Goal: Task Accomplishment & Management: Use online tool/utility

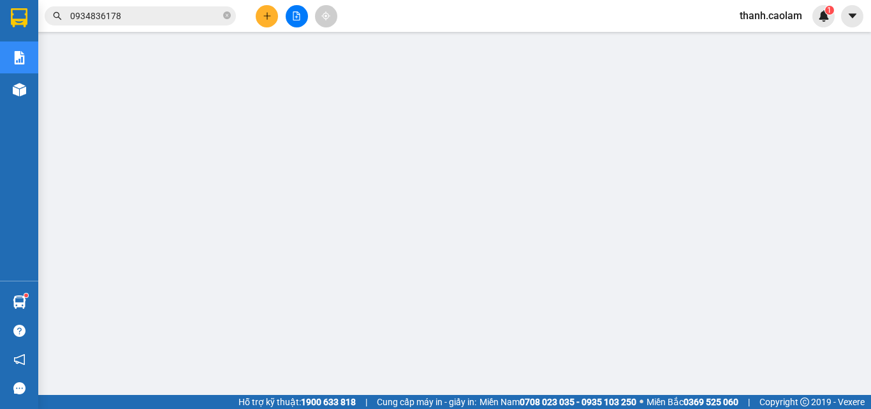
click at [759, 18] on span "thanh.caolam" at bounding box center [770, 16] width 83 height 16
click at [759, 42] on span "Đăng xuất" at bounding box center [777, 40] width 55 height 14
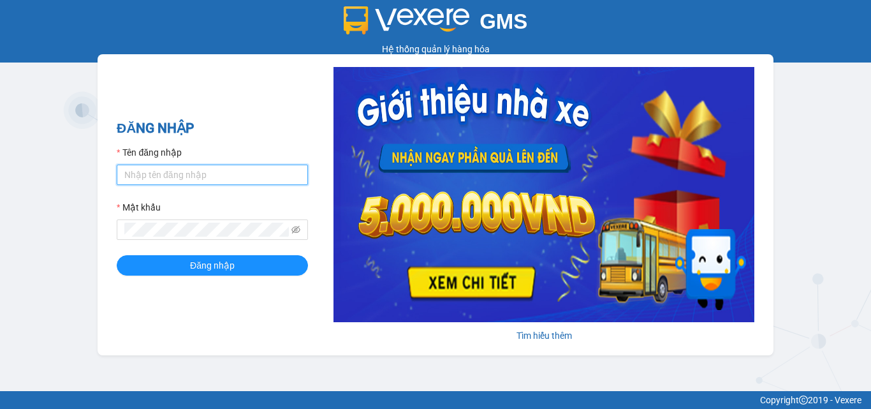
click at [170, 168] on input "Tên đăng nhập" at bounding box center [212, 174] width 191 height 20
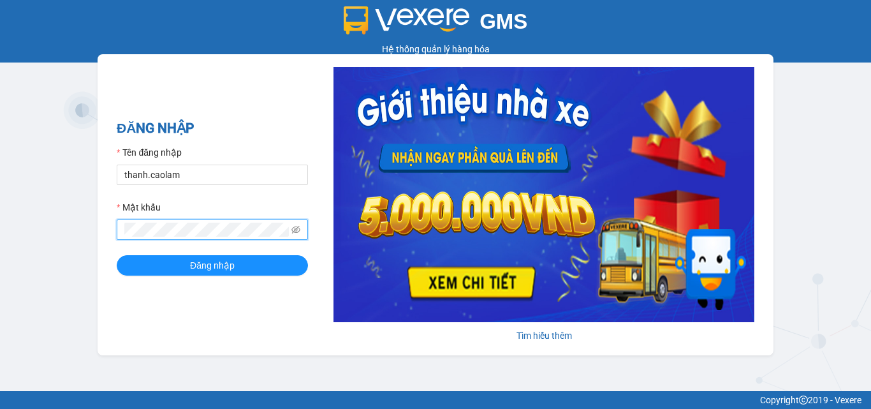
click at [199, 161] on div "Tên đăng nhập" at bounding box center [212, 154] width 191 height 19
click at [198, 159] on div "Tên đăng nhập" at bounding box center [212, 154] width 191 height 19
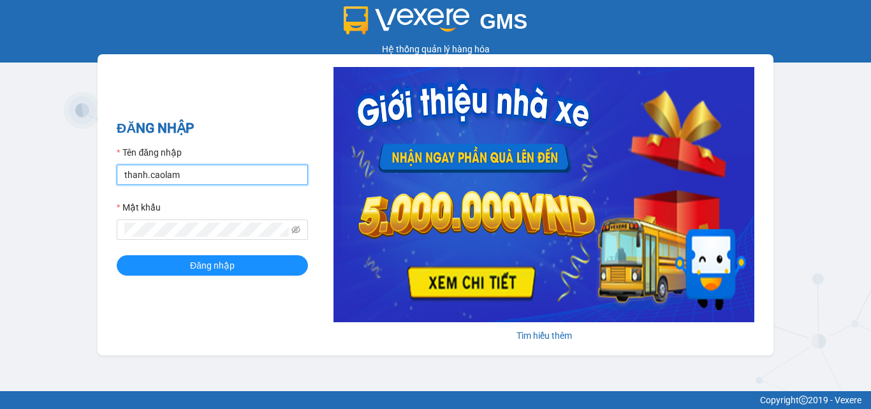
click at [205, 182] on input "thanh.caolam" at bounding box center [212, 174] width 191 height 20
type input "thanh1.caolam"
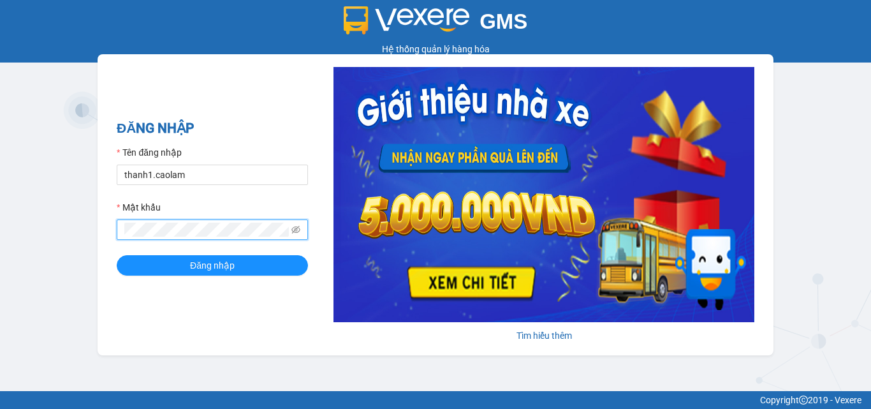
click at [117, 255] on button "Đăng nhập" at bounding box center [212, 265] width 191 height 20
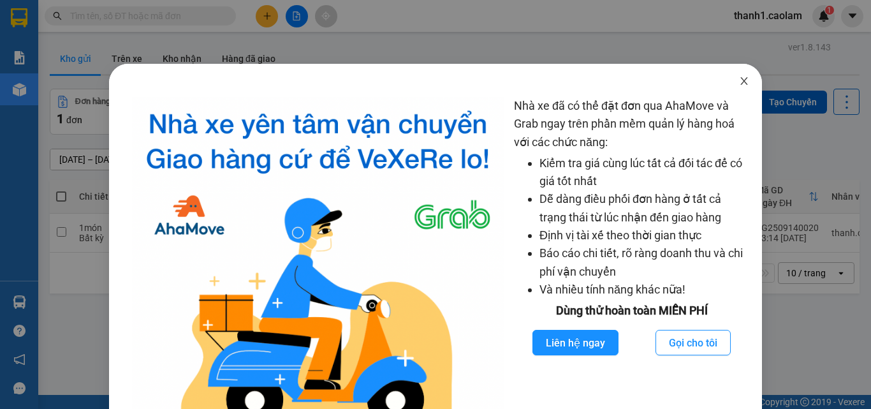
click at [726, 82] on span "Close" at bounding box center [744, 82] width 36 height 36
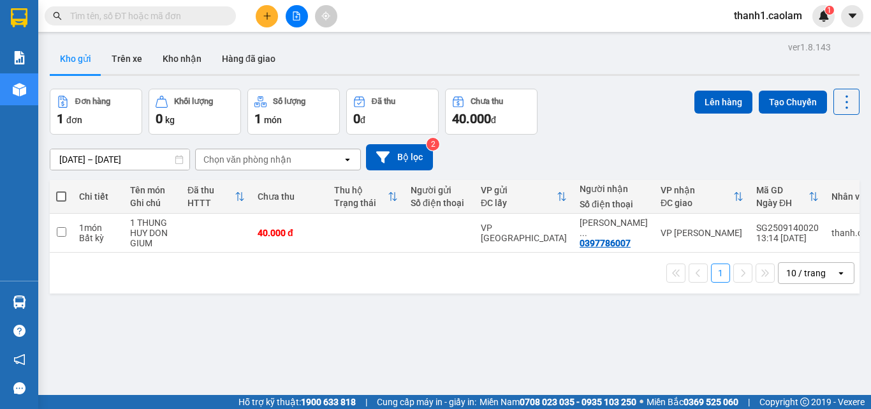
click at [268, 19] on icon "plus" at bounding box center [267, 15] width 9 height 9
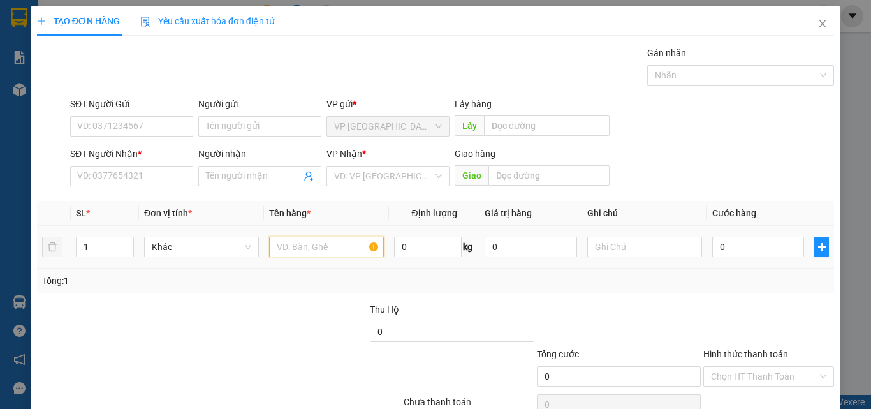
click at [309, 238] on input "text" at bounding box center [326, 247] width 115 height 20
type input "1 DT"
click at [730, 244] on input "0" at bounding box center [758, 247] width 92 height 20
type input "5"
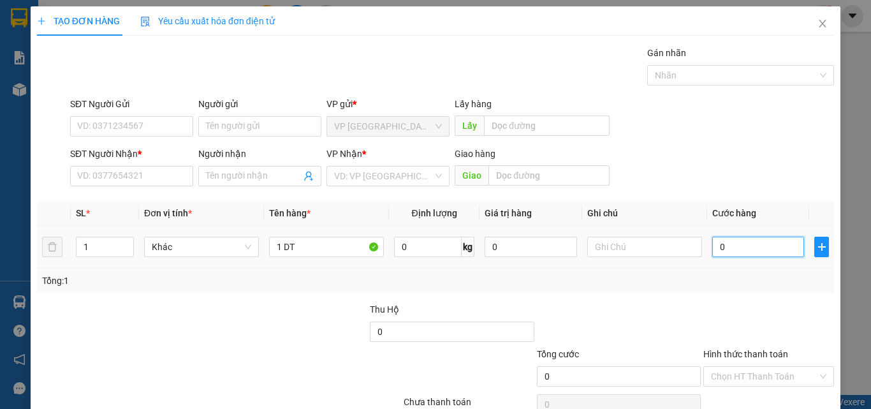
type input "5"
type input "50"
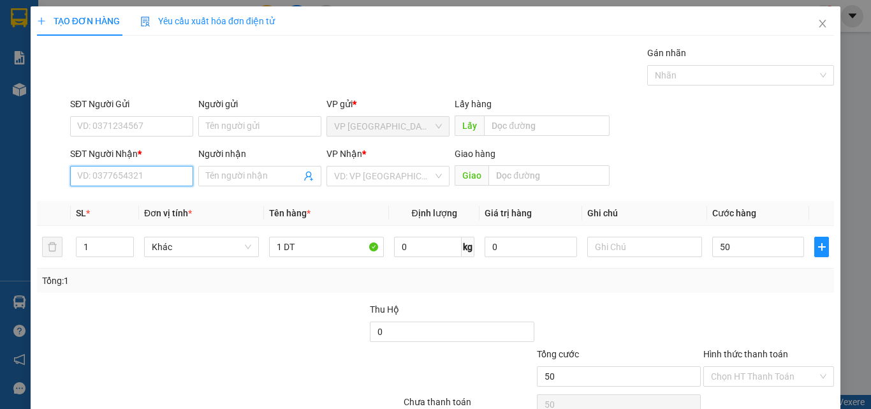
type input "50.000"
click at [168, 173] on input "SĐT Người Nhận *" at bounding box center [131, 176] width 123 height 20
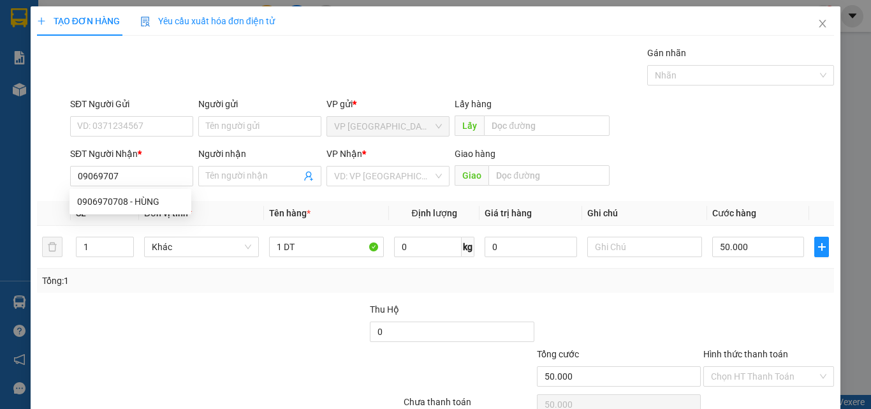
click at [161, 191] on div "0906970708 0906970708 - HÙNG" at bounding box center [130, 202] width 122 height 26
click at [155, 165] on div "SĐT Người Nhận *" at bounding box center [131, 156] width 123 height 19
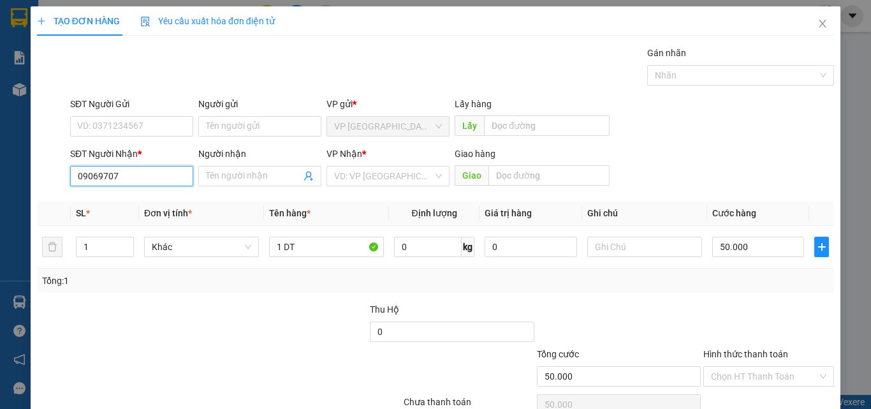
click at [157, 168] on input "09069707" at bounding box center [131, 176] width 123 height 20
click at [165, 205] on div "0906970708 - HÙNG" at bounding box center [130, 201] width 106 height 14
type input "0906970708"
type input "HÙNG"
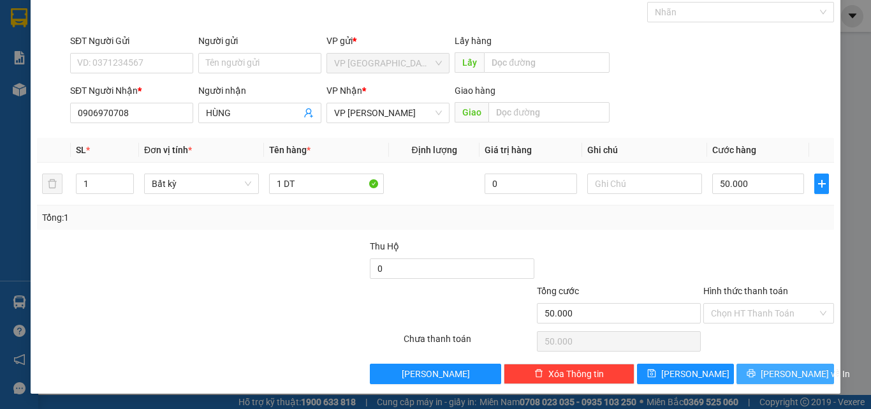
click at [780, 368] on span "[PERSON_NAME] và In" at bounding box center [805, 374] width 89 height 14
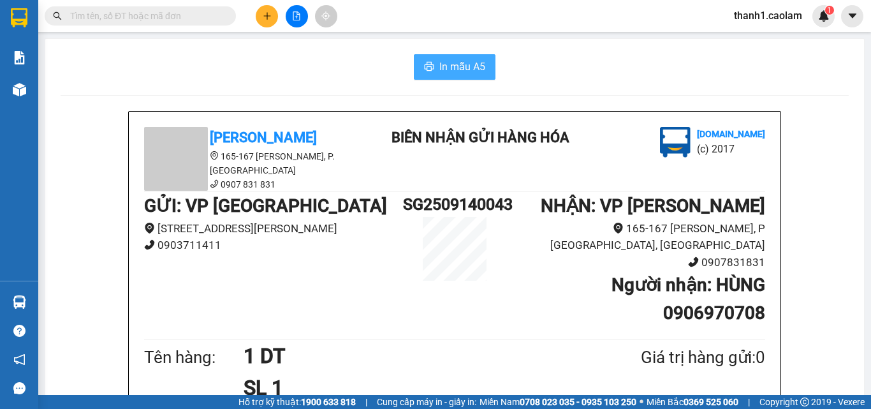
click at [447, 70] on span "In mẫu A5" at bounding box center [462, 67] width 46 height 16
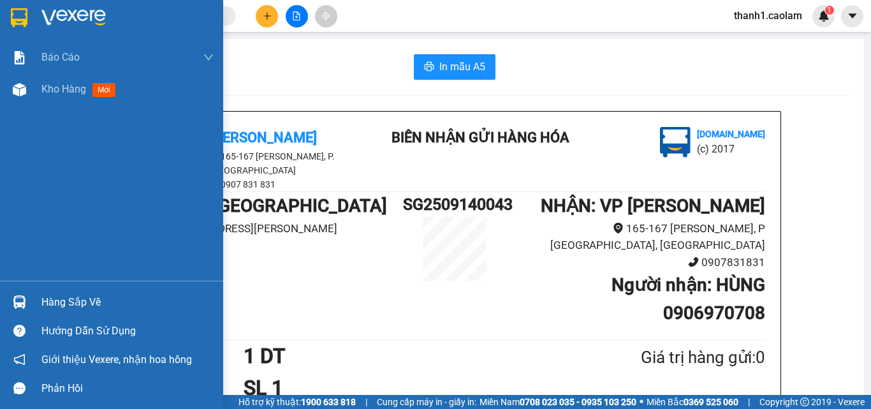
click at [24, 18] on img at bounding box center [19, 17] width 17 height 19
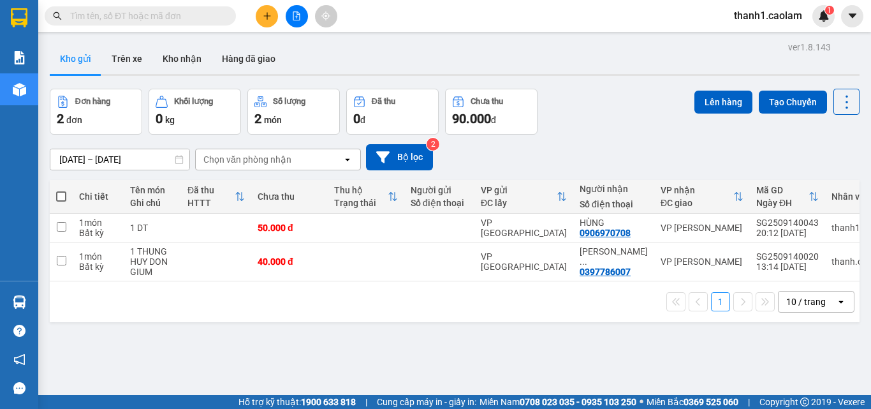
click at [197, 19] on input "text" at bounding box center [145, 16] width 150 height 14
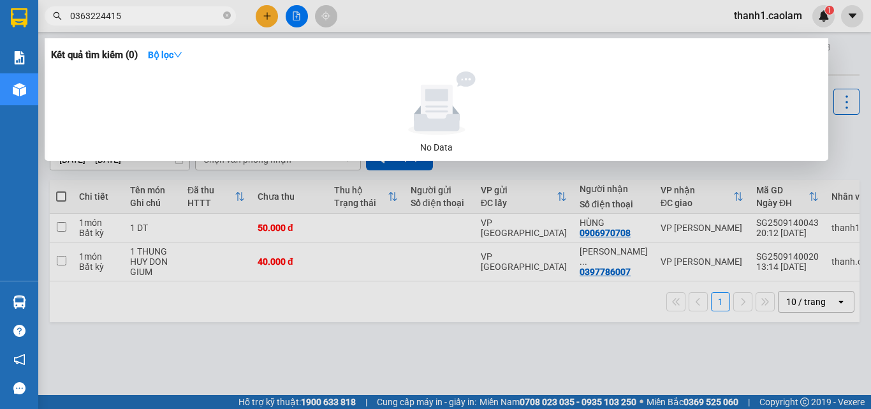
type input "0363224415"
click at [221, 18] on span "0363224415" at bounding box center [140, 15] width 191 height 19
click at [228, 14] on icon "close-circle" at bounding box center [227, 15] width 8 height 8
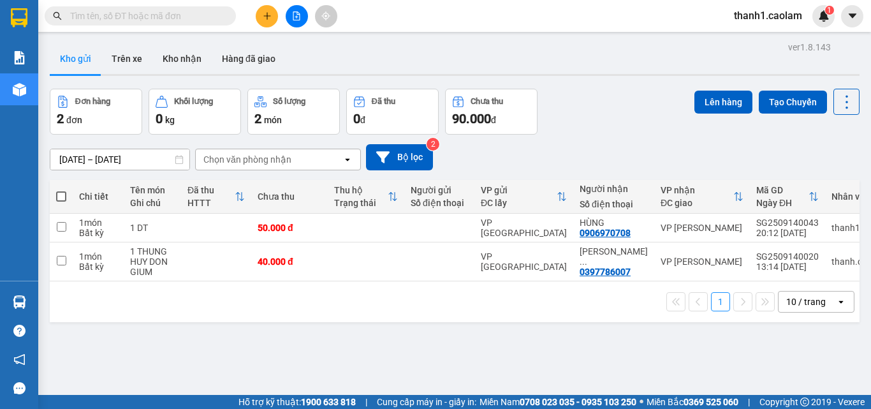
drag, startPoint x: 455, startPoint y: 10, endPoint x: 394, endPoint y: -3, distance: 61.8
click at [394, 0] on html "Kết quả tìm kiếm ( 0 ) Bộ lọc No Data thanh1.caolam 1 Báo cáo BC Tiền NV thu đư…" at bounding box center [435, 204] width 871 height 409
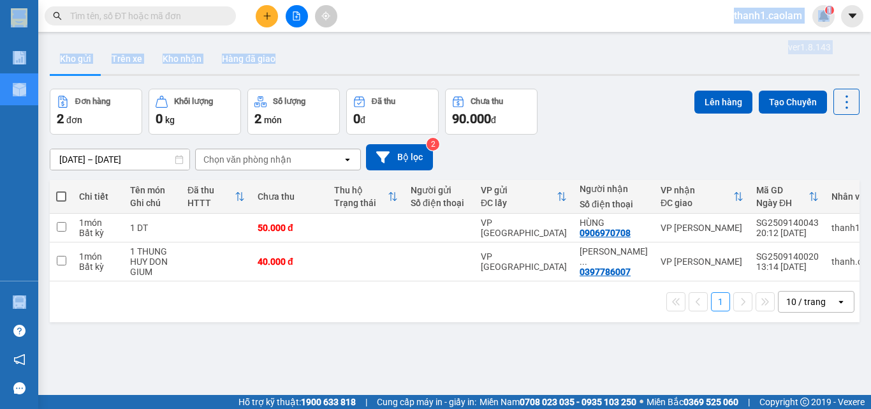
click at [295, 15] on icon "file-add" at bounding box center [296, 15] width 9 height 9
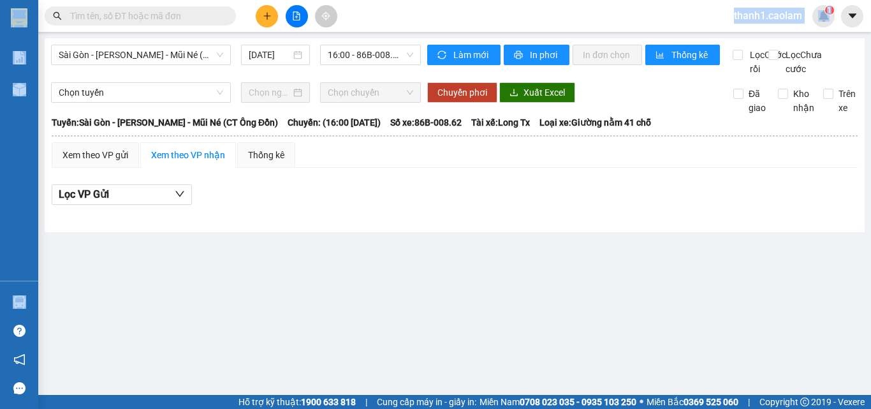
click at [168, 44] on div "Sài Gòn - [PERSON_NAME] - Mũi Né (CT Ông Đồn) [DATE] 16:00 - 86B-008.62 Làm mới…" at bounding box center [455, 135] width 820 height 194
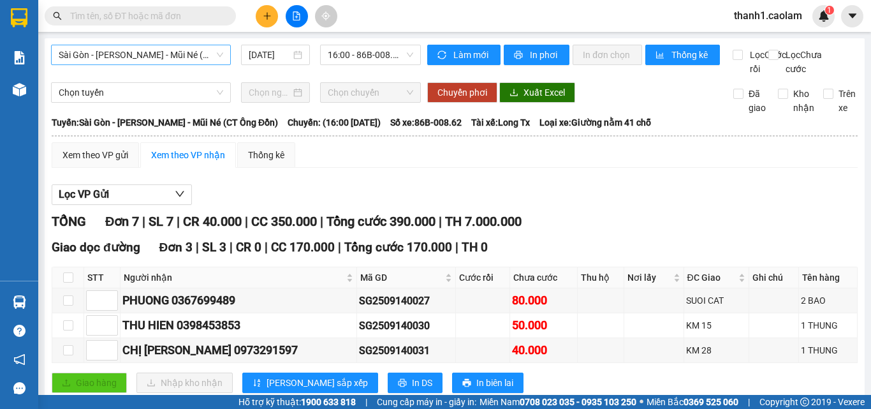
click at [183, 48] on span "Sài Gòn - [PERSON_NAME] - Mũi Né (CT Ông Đồn)" at bounding box center [141, 54] width 164 height 19
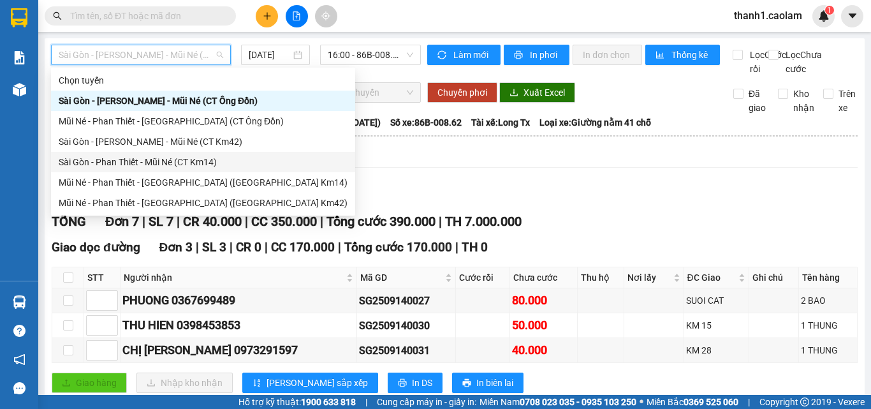
click at [211, 167] on div "Sài Gòn - Phan Thiết - Mũi Né (CT Km14)" at bounding box center [203, 162] width 289 height 14
type input "[DATE]"
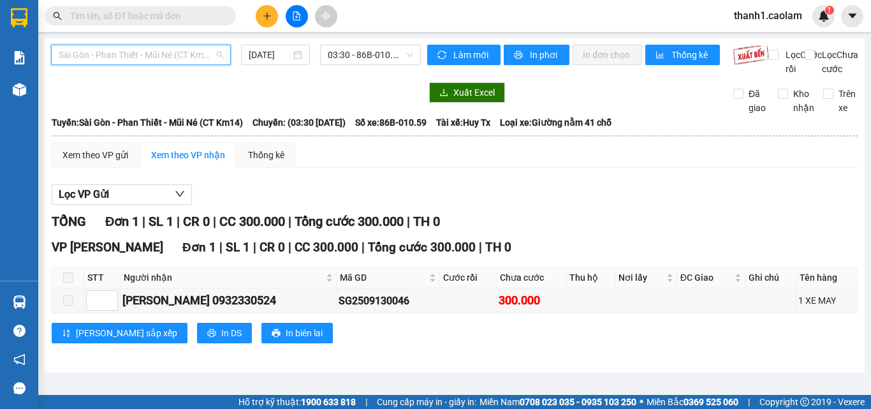
click at [184, 49] on span "Sài Gòn - Phan Thiết - Mũi Né (CT Km14)" at bounding box center [141, 54] width 164 height 19
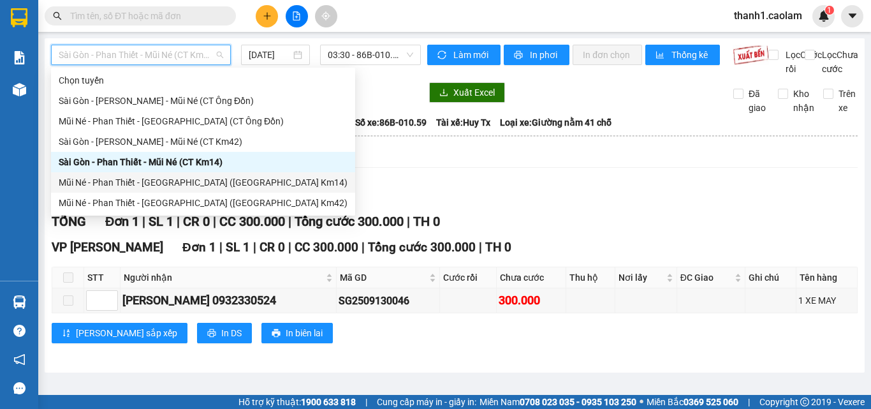
click at [216, 189] on div "Mũi Né - Phan Thiết - [GEOGRAPHIC_DATA] ([GEOGRAPHIC_DATA] Km14)" at bounding box center [203, 182] width 304 height 20
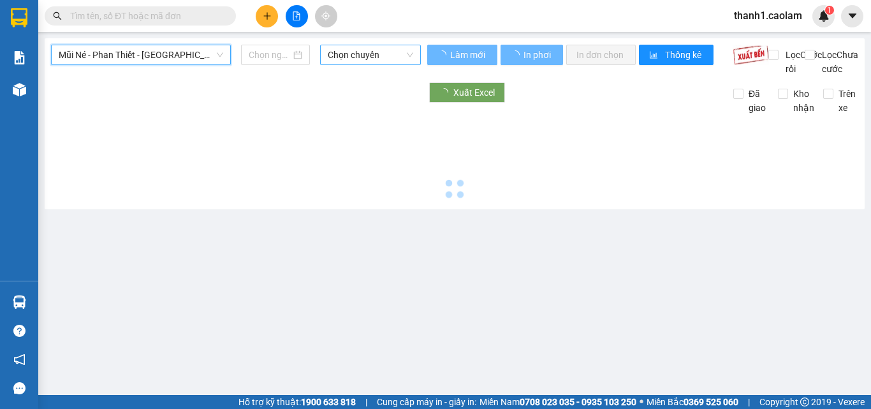
type input "[DATE]"
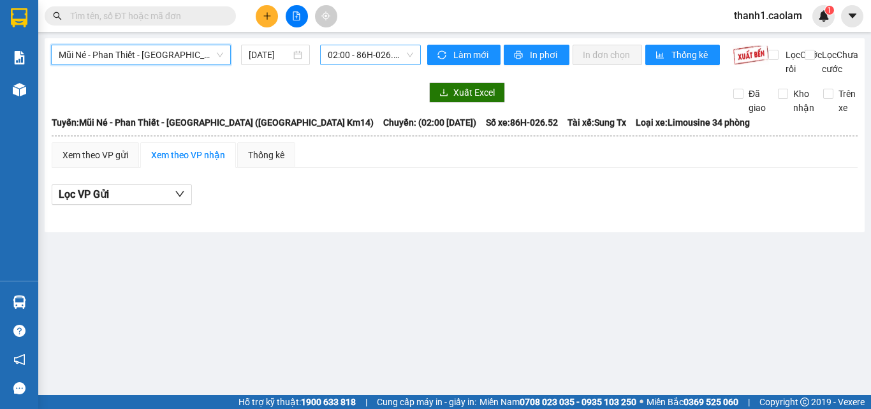
click at [365, 62] on span "02:00 - 86H-026.52" at bounding box center [370, 54] width 85 height 19
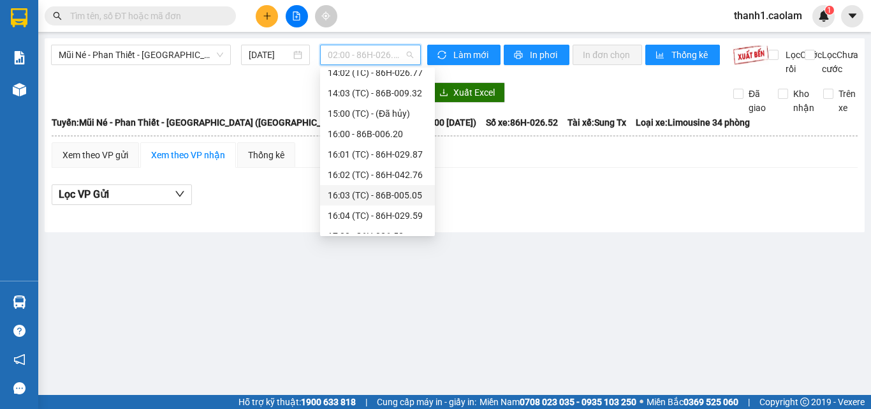
scroll to position [245, 0]
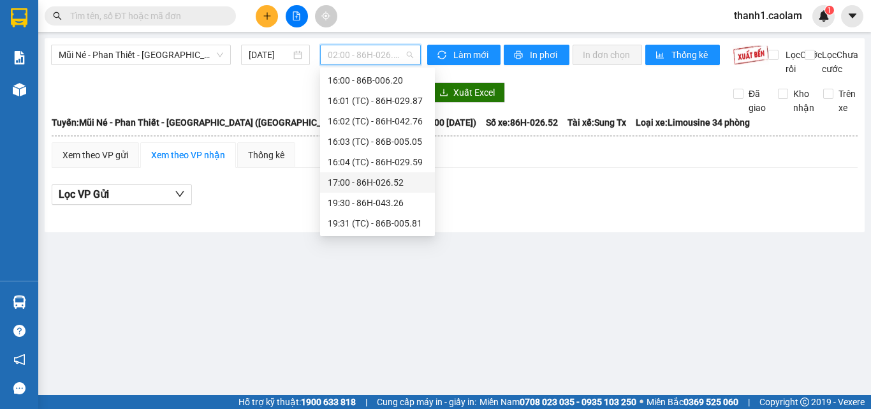
click at [400, 179] on div "17:00 - 86H-026.52" at bounding box center [377, 182] width 99 height 14
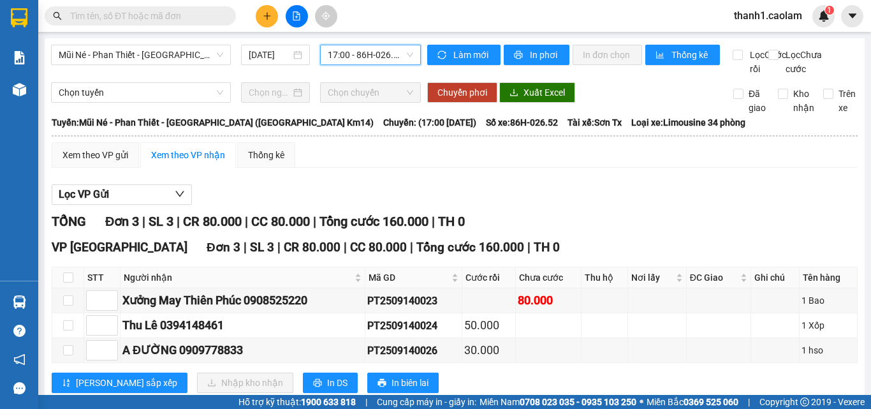
click at [371, 57] on span "17:00 - 86H-026.52" at bounding box center [370, 54] width 85 height 19
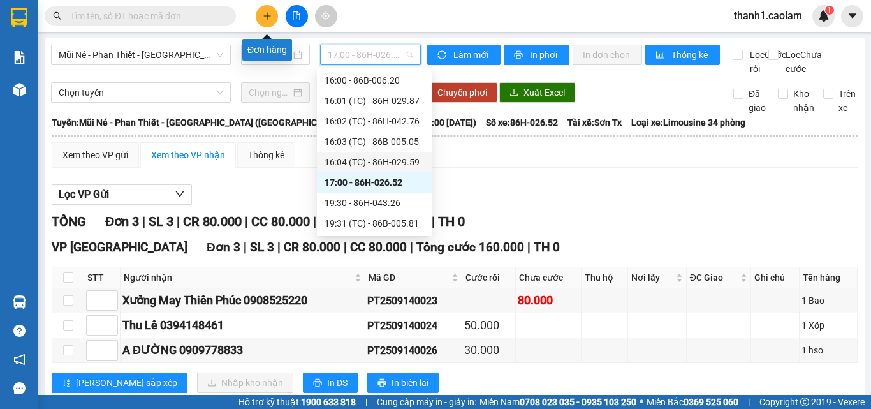
click at [265, 18] on button at bounding box center [267, 16] width 22 height 22
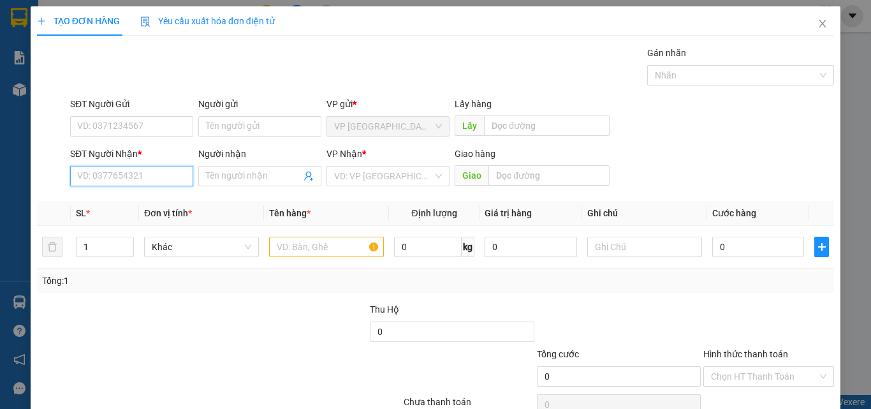
click at [156, 168] on input "SĐT Người Nhận *" at bounding box center [131, 176] width 123 height 20
drag, startPoint x: 150, startPoint y: 193, endPoint x: 292, endPoint y: 261, distance: 157.7
click at [150, 194] on div "0916990777 - PHONG" at bounding box center [130, 201] width 122 height 20
type input "0916990777"
type input "PHONG"
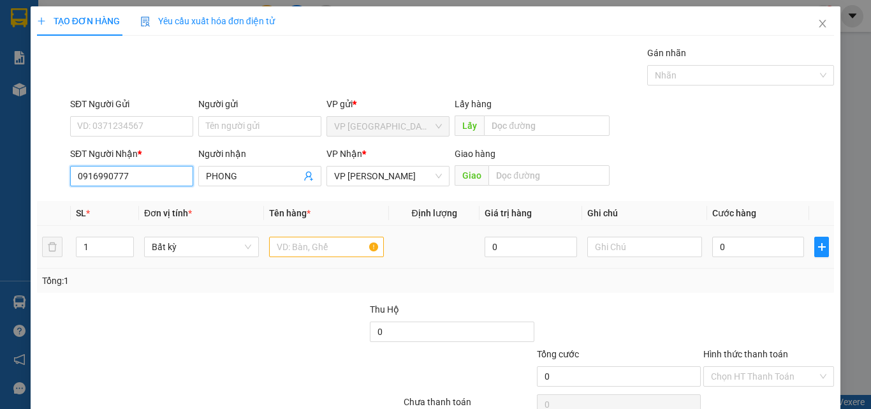
type input "0916990777"
click at [324, 254] on input "text" at bounding box center [326, 247] width 115 height 20
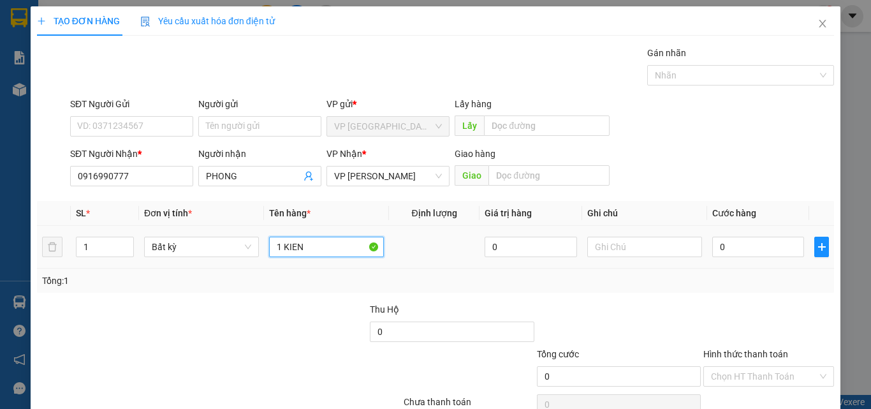
type input "1 KIEN"
type input "3"
type input "30"
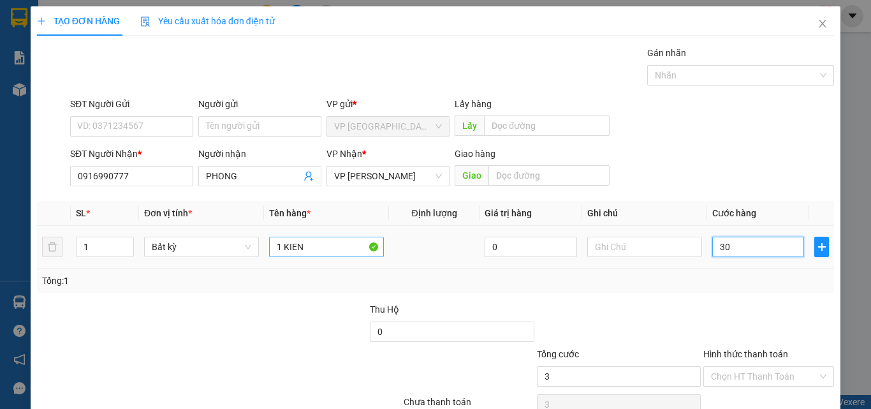
type input "30"
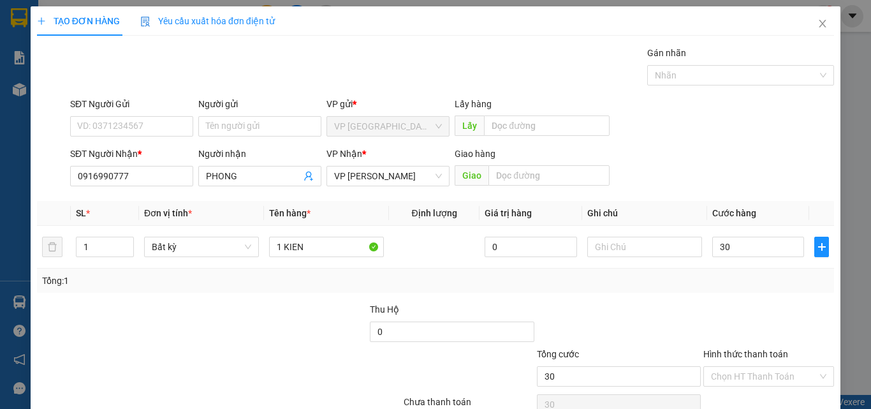
type input "30.000"
click at [786, 314] on div at bounding box center [768, 324] width 133 height 45
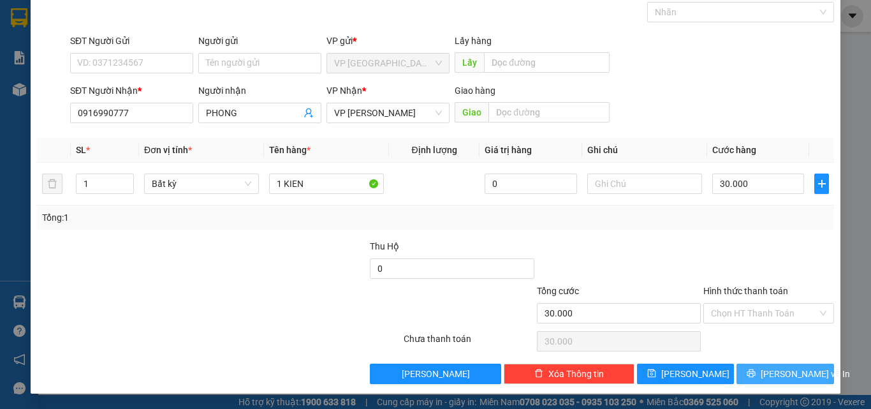
click at [795, 374] on span "[PERSON_NAME] và In" at bounding box center [805, 374] width 89 height 14
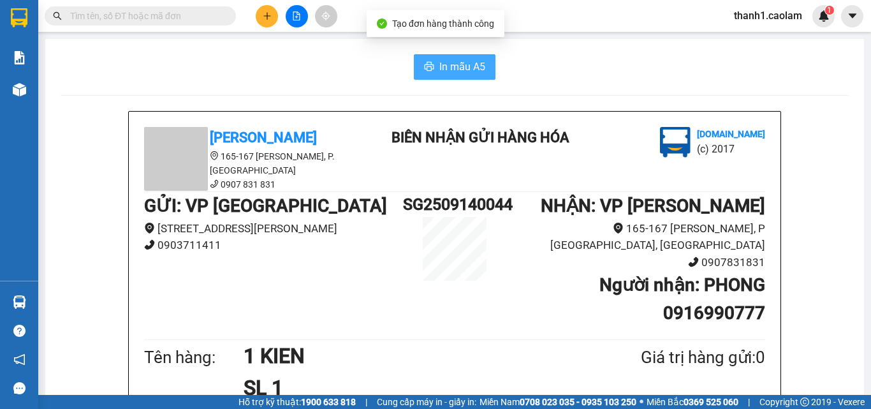
drag, startPoint x: 455, startPoint y: 72, endPoint x: 587, endPoint y: 72, distance: 132.6
click at [455, 73] on span "In mẫu A5" at bounding box center [462, 67] width 46 height 16
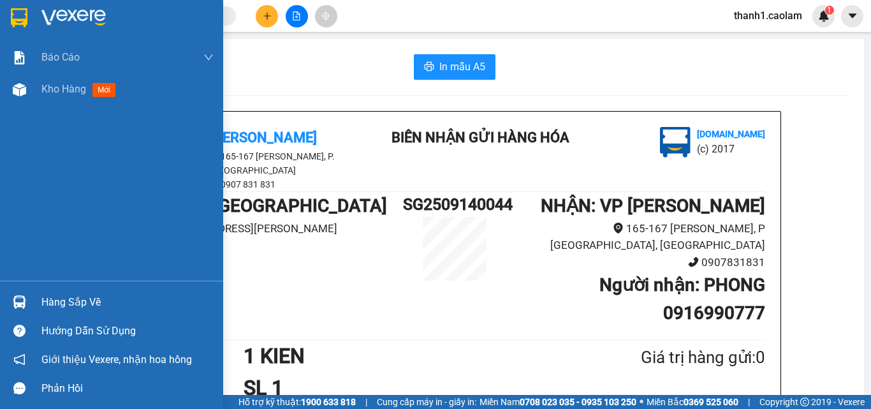
drag, startPoint x: 36, startPoint y: 22, endPoint x: 142, endPoint y: 54, distance: 111.1
click at [36, 23] on div at bounding box center [111, 20] width 223 height 41
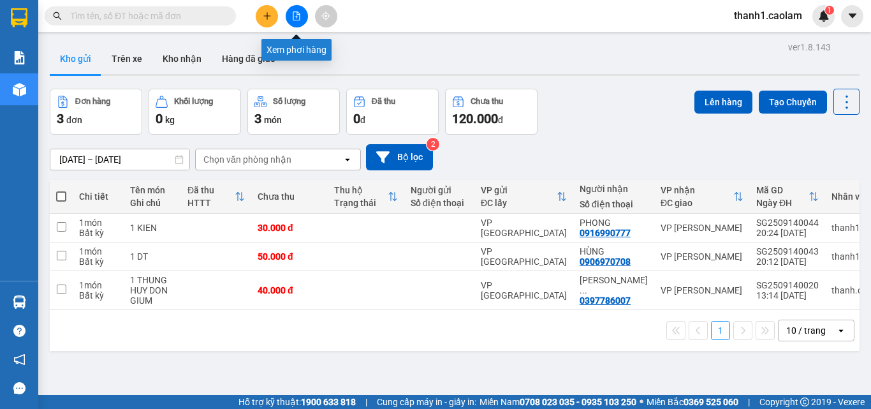
click at [298, 20] on button at bounding box center [297, 16] width 22 height 22
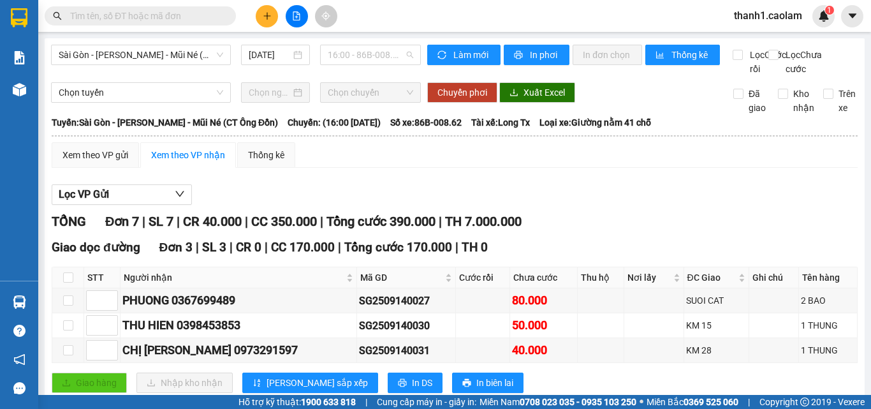
drag, startPoint x: 370, startPoint y: 56, endPoint x: 399, endPoint y: 88, distance: 43.3
click at [370, 57] on span "16:00 - 86B-008.62" at bounding box center [370, 54] width 85 height 19
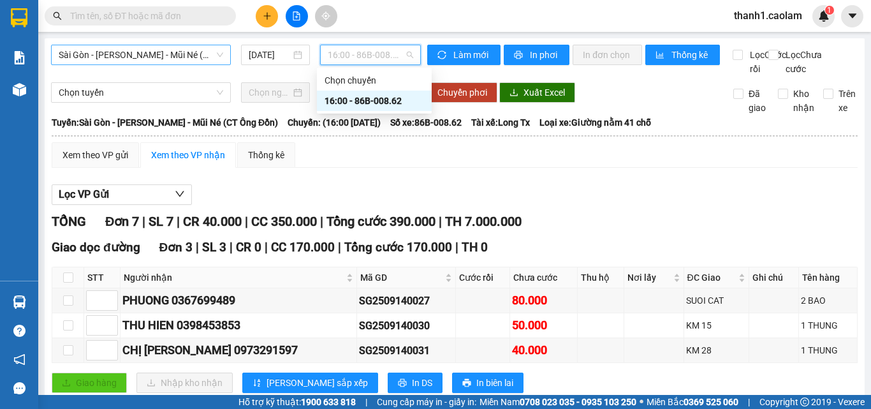
drag, startPoint x: 211, startPoint y: 54, endPoint x: 219, endPoint y: 56, distance: 8.5
click at [209, 53] on span "Sài Gòn - [PERSON_NAME] - Mũi Né (CT Ông Đồn)" at bounding box center [141, 54] width 164 height 19
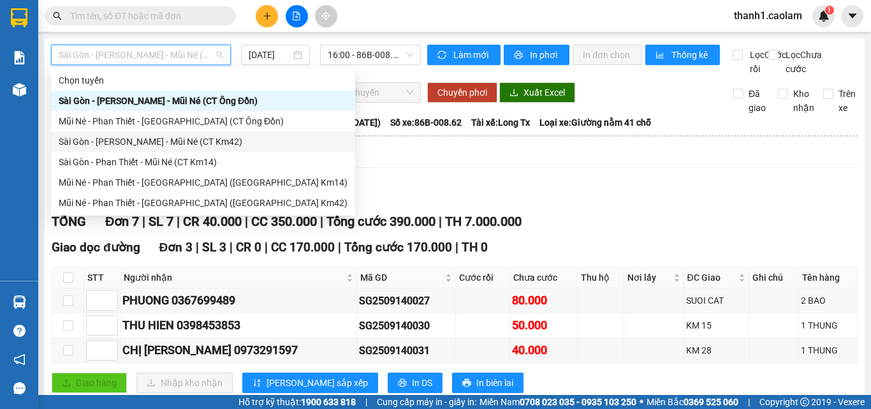
click at [220, 139] on div "Sài Gòn - [PERSON_NAME] - Mũi Né (CT Km42)" at bounding box center [203, 142] width 289 height 14
type input "[DATE]"
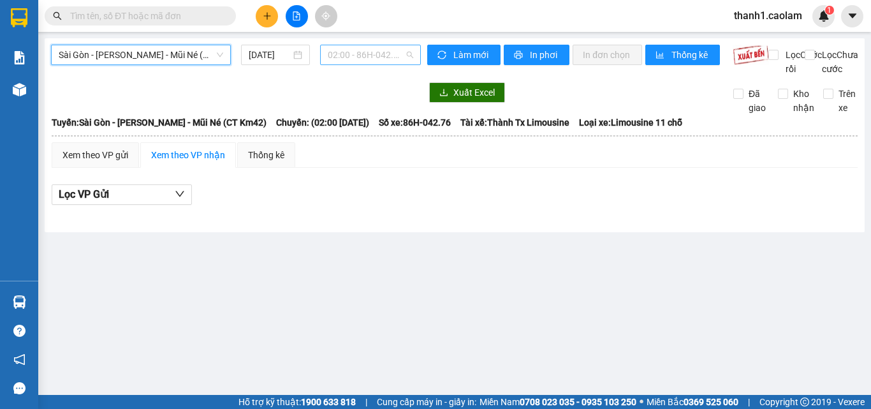
click at [371, 59] on span "02:00 - 86H-042.76" at bounding box center [370, 54] width 85 height 19
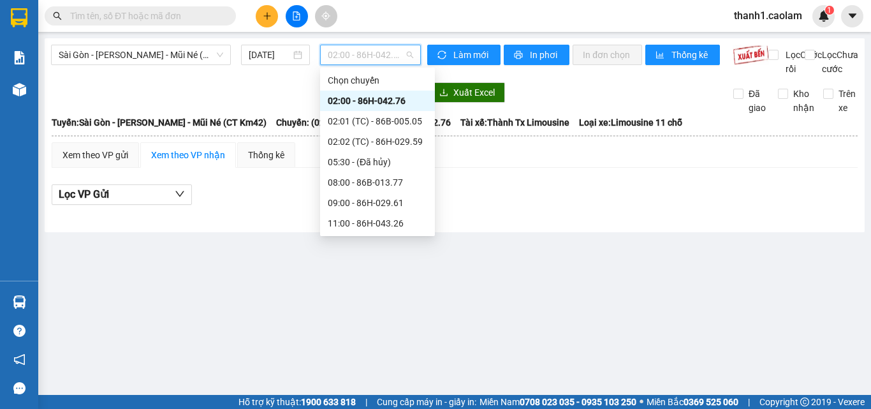
scroll to position [184, 0]
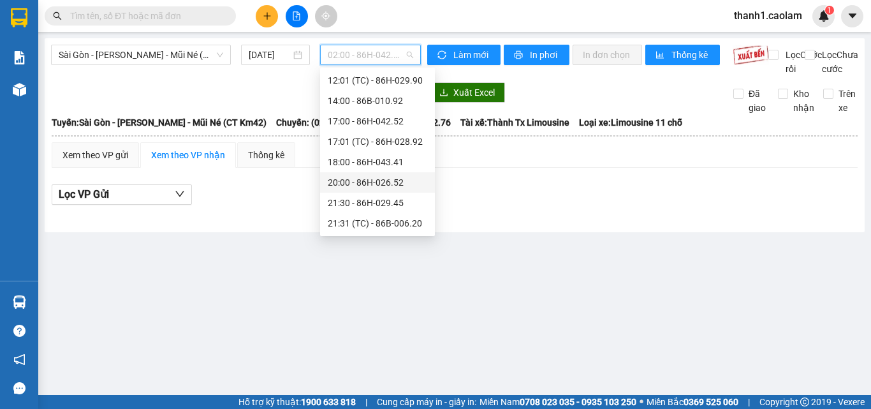
click at [395, 187] on div "20:00 - 86H-026.52" at bounding box center [377, 182] width 99 height 14
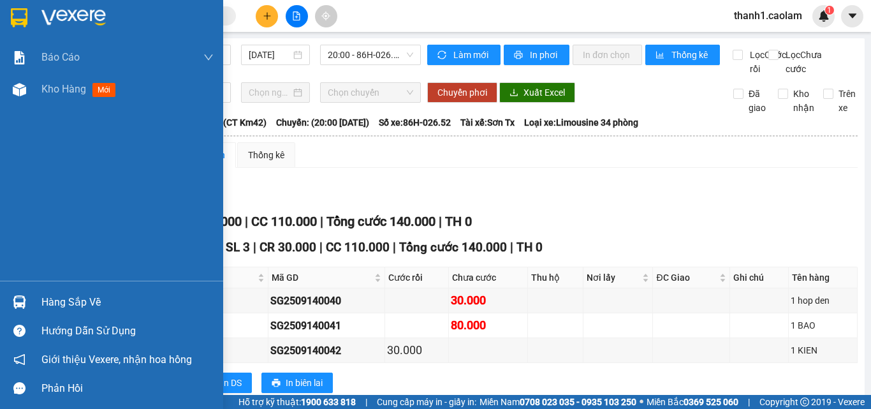
click at [23, 22] on img at bounding box center [19, 17] width 17 height 19
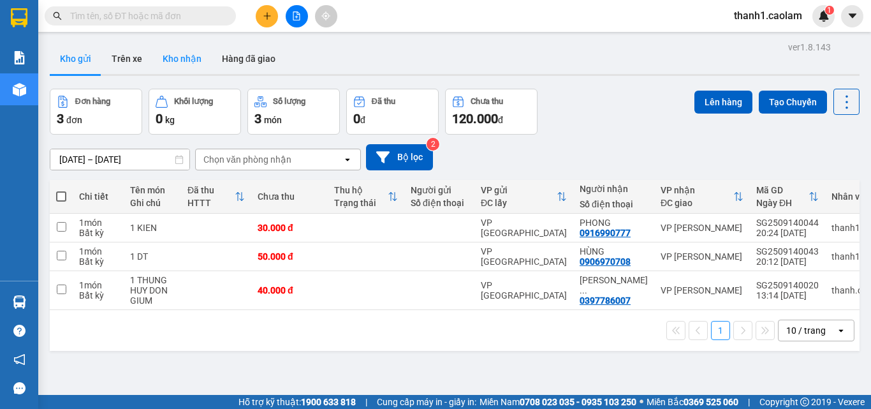
click at [184, 66] on button "Kho nhận" at bounding box center [181, 58] width 59 height 31
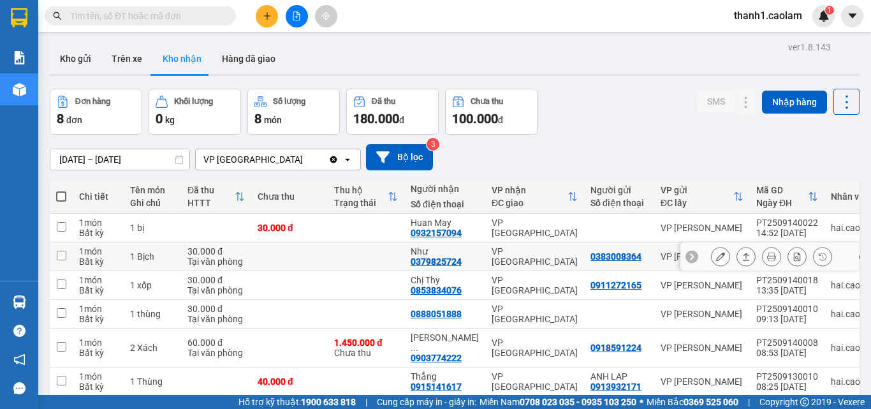
click at [716, 252] on icon at bounding box center [720, 256] width 9 height 9
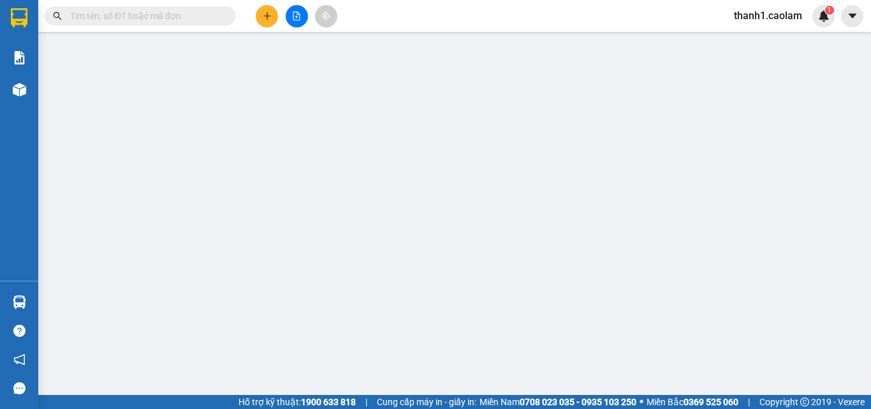
type input "0383008364"
type input "0379825724"
type input "Như"
type input "30.000"
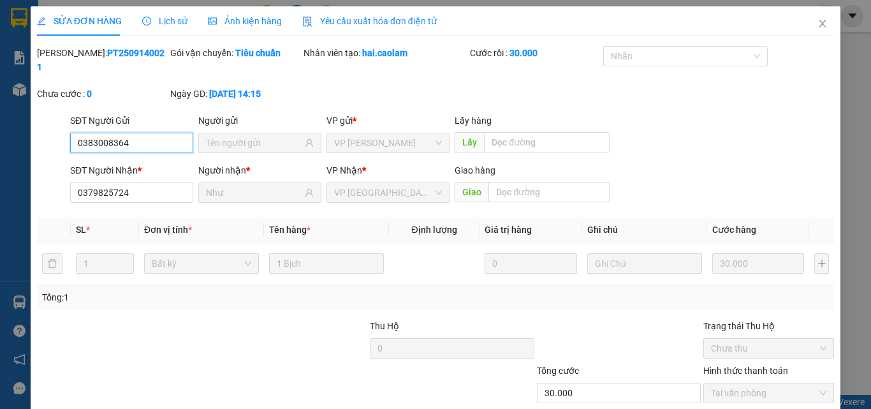
scroll to position [66, 0]
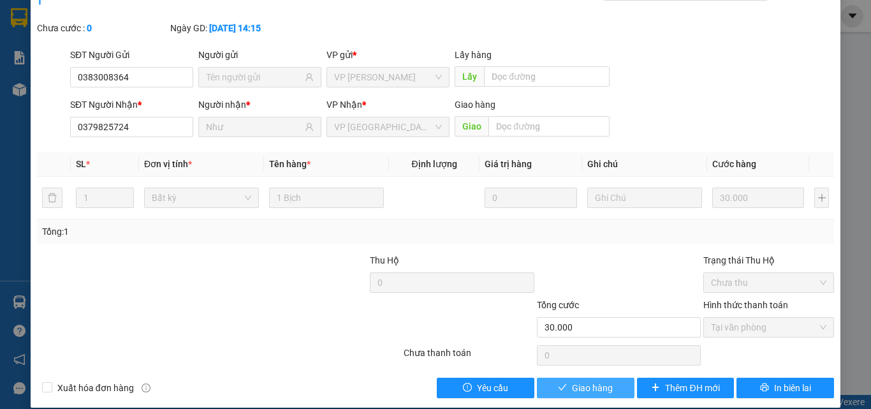
drag, startPoint x: 576, startPoint y: 372, endPoint x: 584, endPoint y: 360, distance: 14.9
click at [576, 381] on span "Giao hàng" at bounding box center [592, 388] width 41 height 14
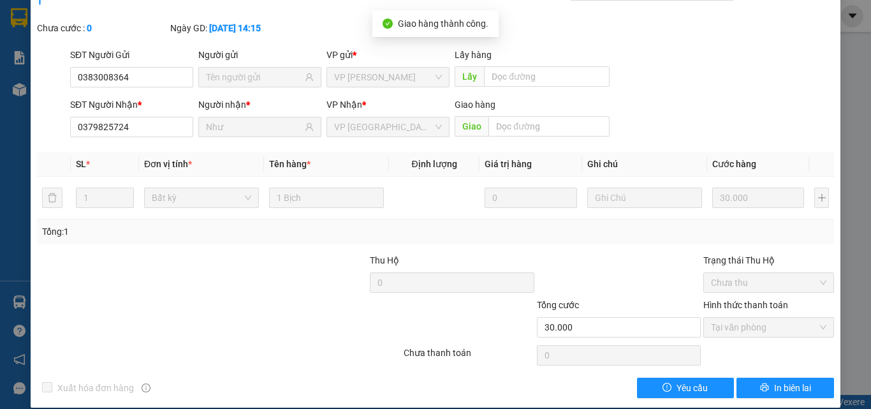
scroll to position [0, 0]
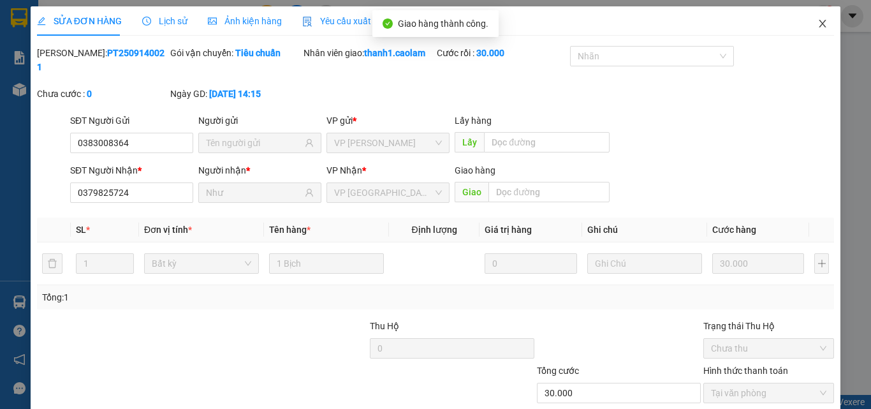
click at [819, 24] on icon "close" at bounding box center [822, 24] width 7 height 8
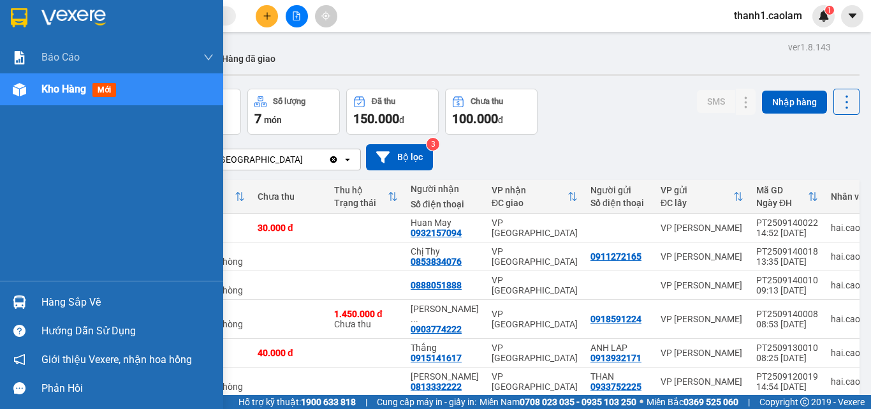
click at [27, 22] on div at bounding box center [19, 17] width 22 height 22
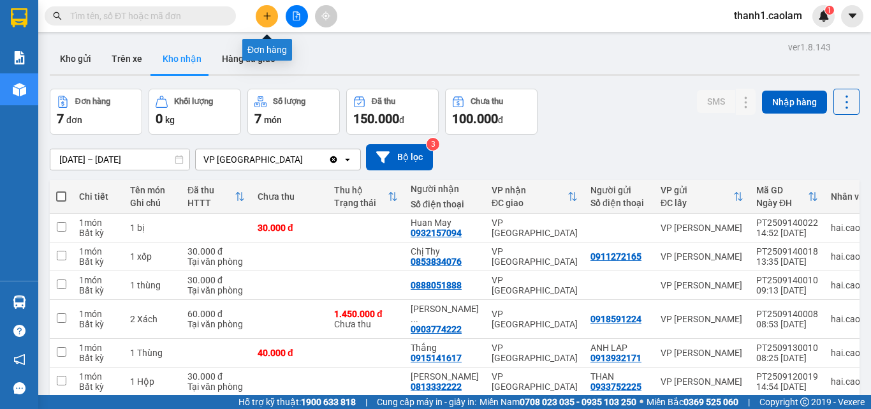
click at [265, 15] on icon "plus" at bounding box center [267, 15] width 9 height 9
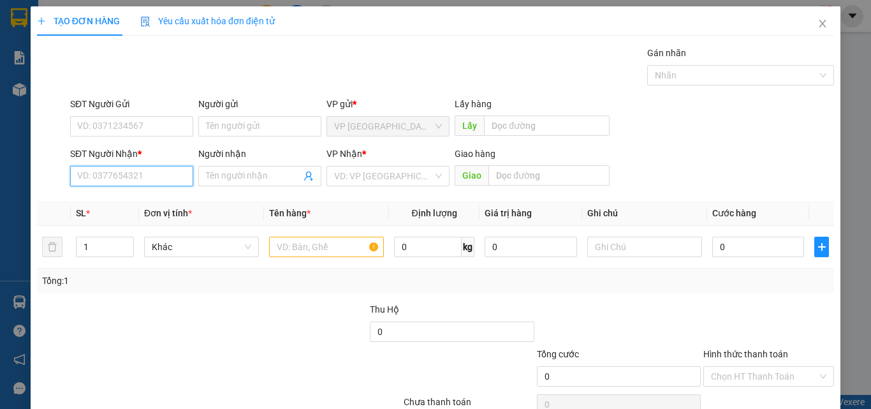
click at [112, 171] on input "SĐT Người Nhận *" at bounding box center [131, 176] width 123 height 20
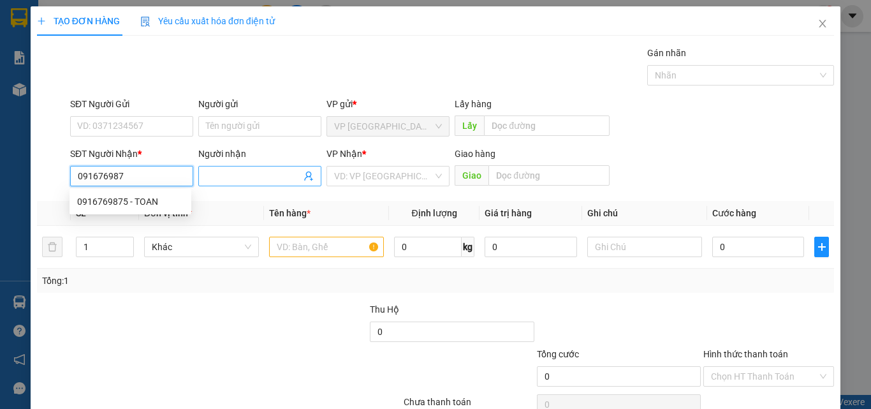
type input "0916769875"
click at [113, 201] on div "0916769875 - TOAN" at bounding box center [130, 201] width 106 height 14
type input "TOAN"
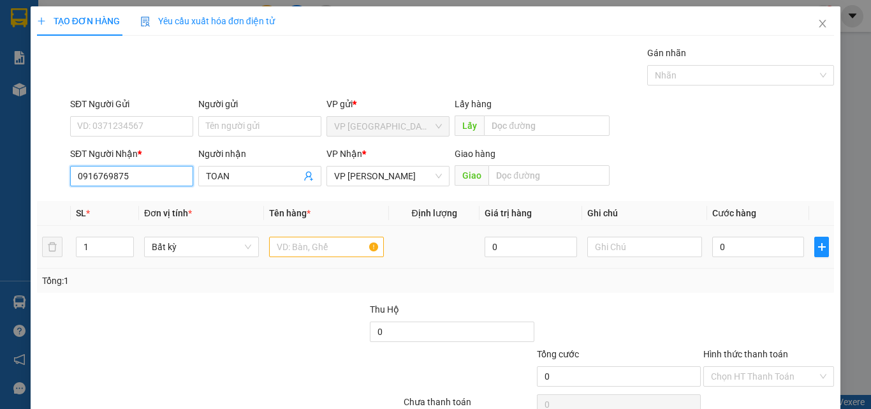
type input "0916769875"
click at [338, 257] on div at bounding box center [326, 247] width 115 height 26
click at [338, 254] on input "text" at bounding box center [326, 247] width 115 height 20
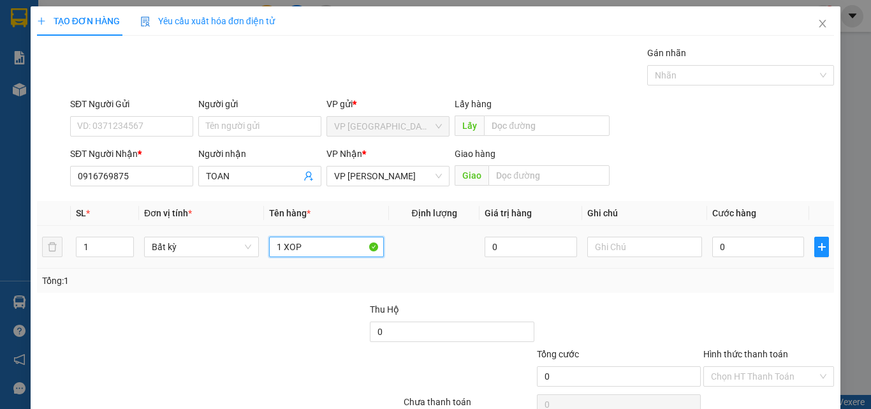
type input "1 XOP"
click at [749, 235] on div "0" at bounding box center [758, 247] width 92 height 26
click at [745, 243] on input "0" at bounding box center [758, 247] width 92 height 20
type input "4"
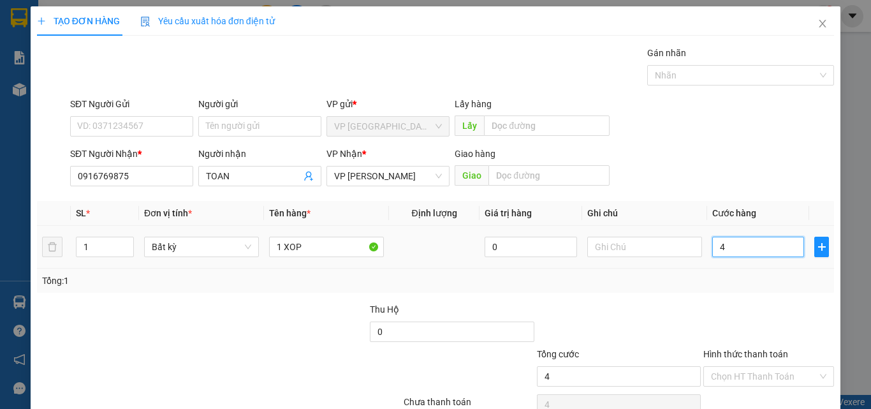
type input "4"
type input "40"
type input "40.000"
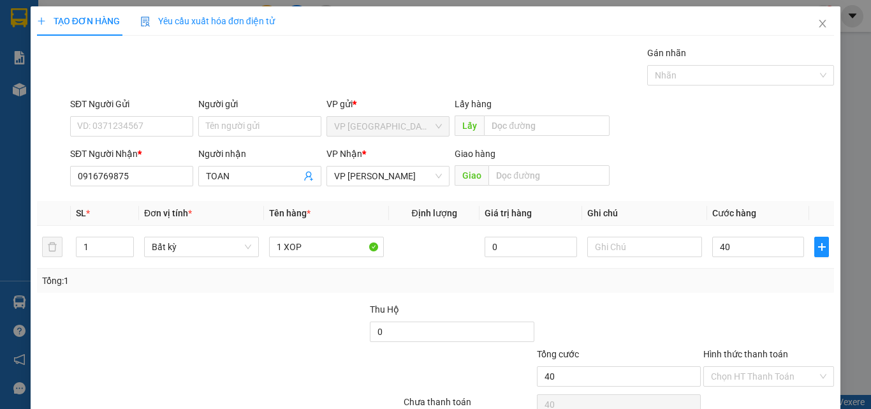
type input "40.000"
click at [748, 305] on div at bounding box center [768, 324] width 133 height 45
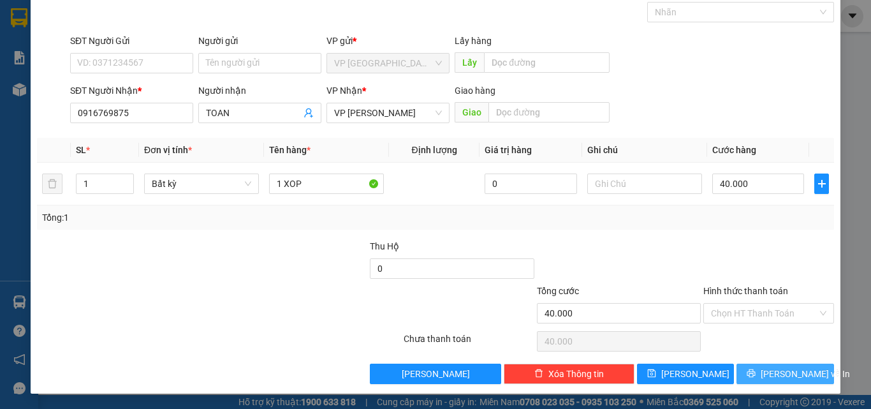
click at [784, 376] on span "[PERSON_NAME] và In" at bounding box center [805, 374] width 89 height 14
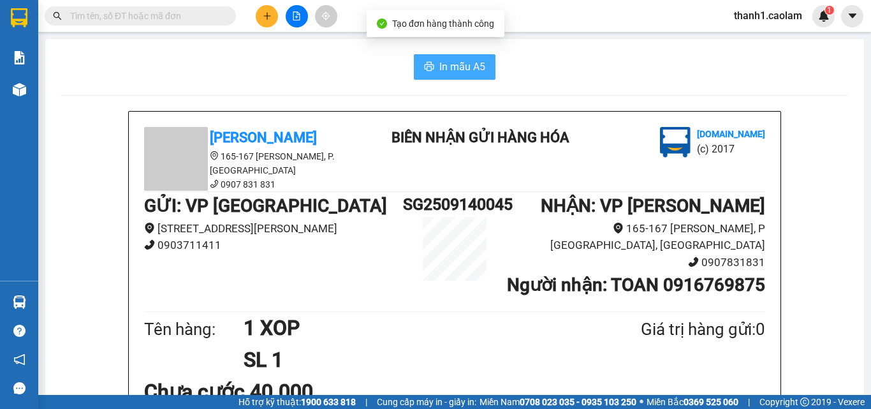
click at [456, 71] on span "In mẫu A5" at bounding box center [462, 67] width 46 height 16
click at [231, 61] on div "In mẫu A5" at bounding box center [455, 67] width 788 height 26
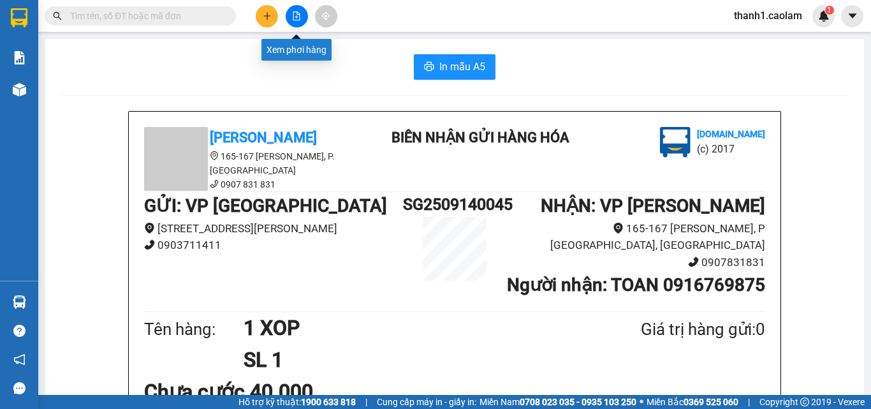
click at [300, 24] on button at bounding box center [297, 16] width 22 height 22
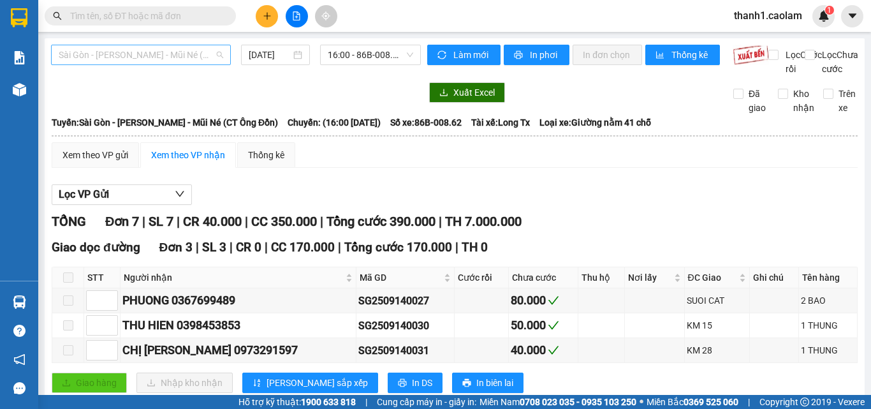
click at [208, 51] on span "Sài Gòn - [PERSON_NAME] - Mũi Né (CT Ông Đồn)" at bounding box center [141, 54] width 164 height 19
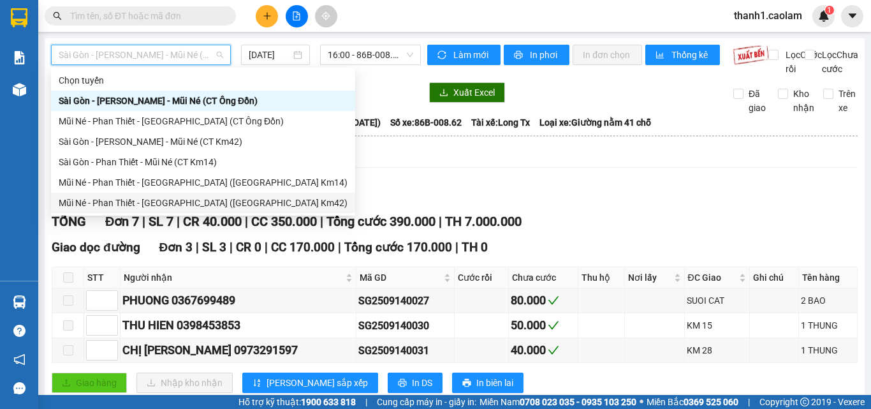
click at [204, 202] on div "Mũi Né - Phan Thiết - [GEOGRAPHIC_DATA] ([GEOGRAPHIC_DATA] Km42)" at bounding box center [203, 203] width 289 height 14
type input "[DATE]"
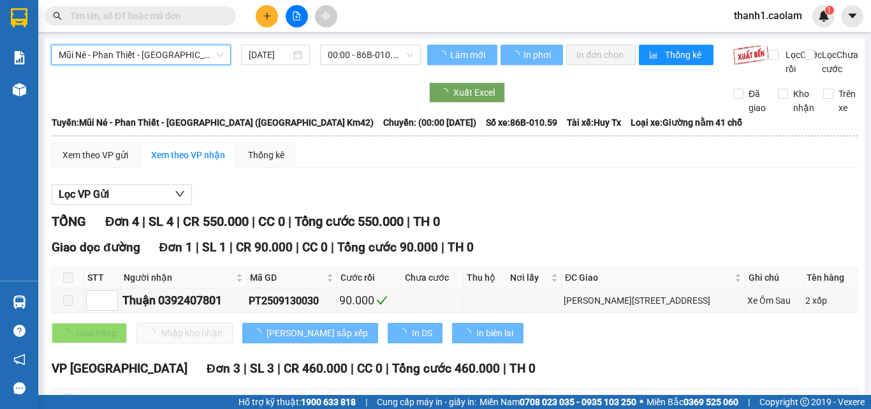
click at [201, 60] on span "Mũi Né - Phan Thiết - [GEOGRAPHIC_DATA] ([GEOGRAPHIC_DATA] Km42)" at bounding box center [141, 54] width 164 height 19
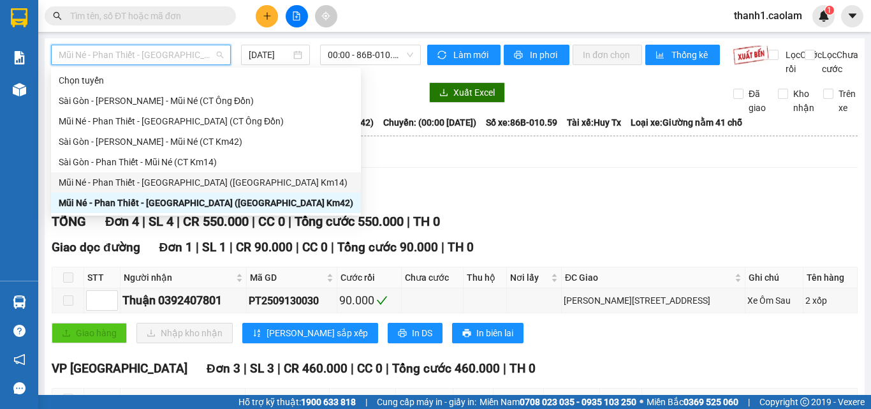
click at [219, 182] on div "Mũi Né - Phan Thiết - [GEOGRAPHIC_DATA] ([GEOGRAPHIC_DATA] Km14)" at bounding box center [206, 182] width 295 height 14
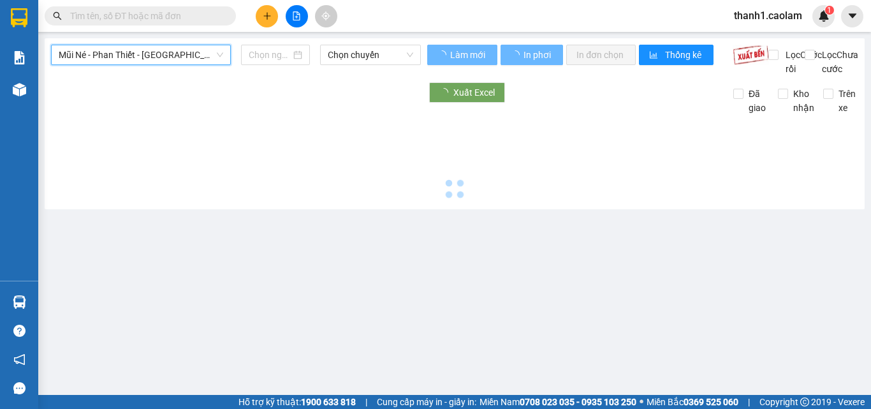
type input "[DATE]"
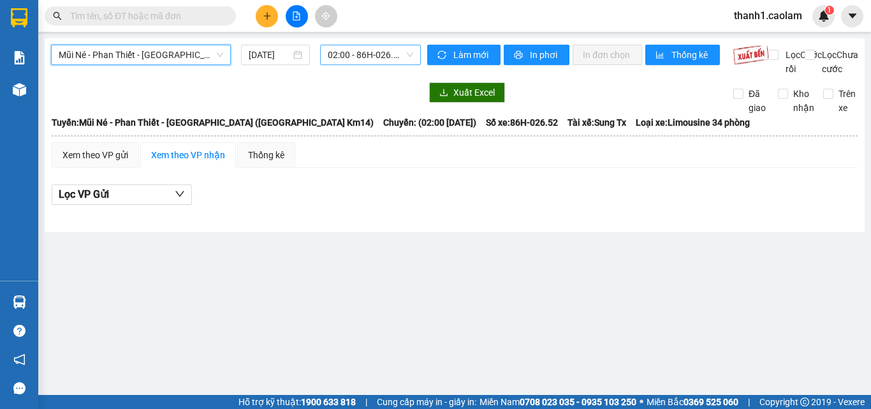
click at [358, 46] on span "02:00 - 86H-026.52" at bounding box center [370, 54] width 85 height 19
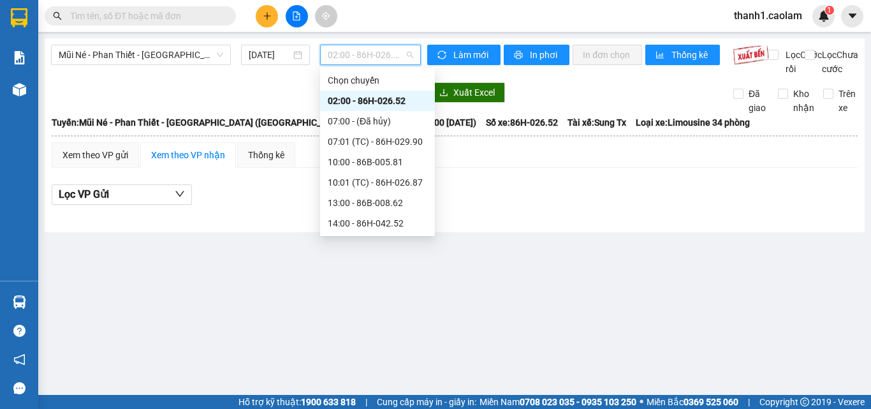
scroll to position [245, 0]
click at [374, 182] on div "17:00 - 86H-026.52" at bounding box center [377, 182] width 99 height 14
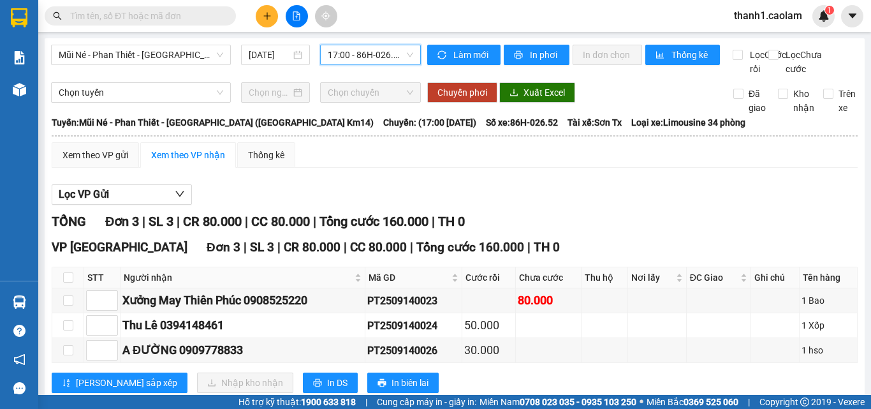
scroll to position [48, 0]
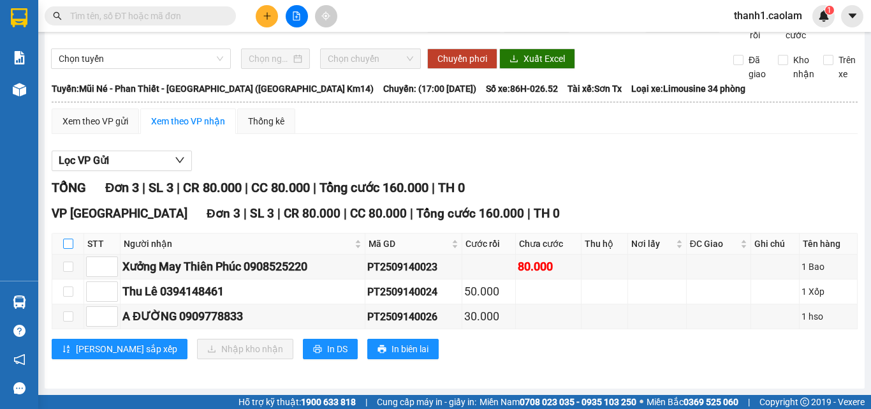
click at [69, 244] on input "checkbox" at bounding box center [68, 243] width 10 height 10
checkbox input "true"
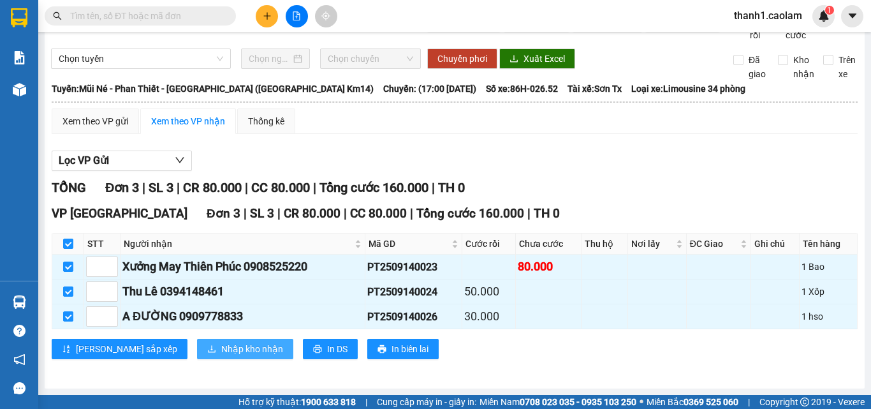
click at [221, 346] on span "Nhập kho nhận" at bounding box center [252, 349] width 62 height 14
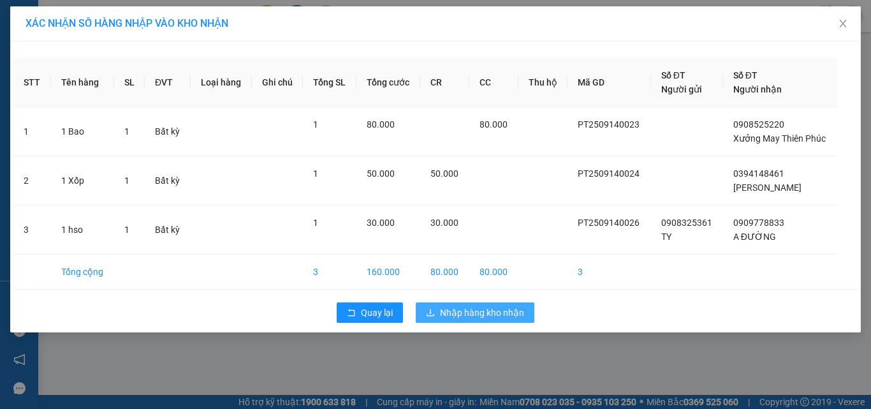
click at [495, 319] on button "Nhập hàng kho nhận" at bounding box center [475, 312] width 119 height 20
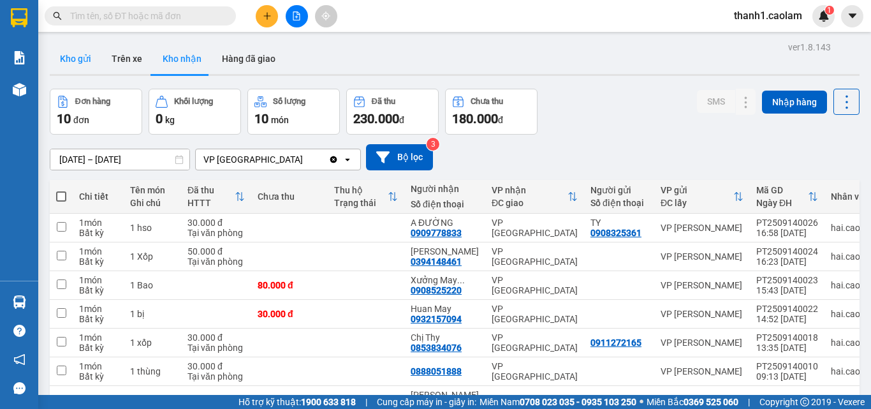
click at [87, 48] on button "Kho gửi" at bounding box center [76, 58] width 52 height 31
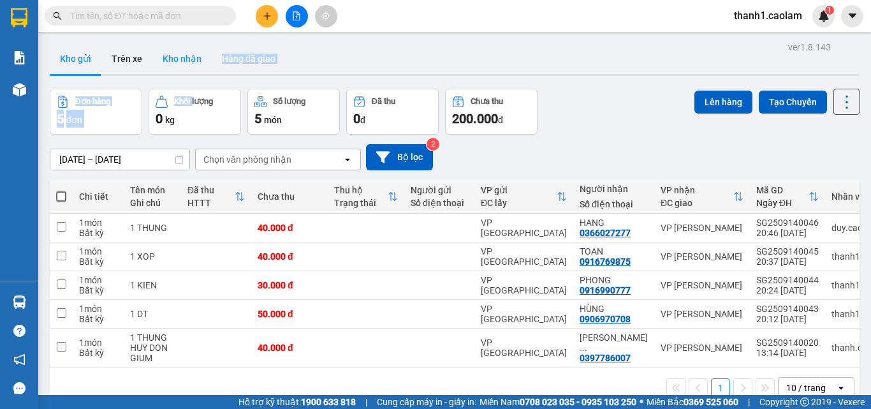
drag, startPoint x: 198, startPoint y: 64, endPoint x: 201, endPoint y: 52, distance: 12.5
click at [200, 57] on div "ver 1.8.143 Kho gửi Trên xe Kho nhận Hàng đã giao Đơn hàng 5 đơn Khối lượng 0 k…" at bounding box center [455, 242] width 820 height 409
click at [201, 52] on button "Kho nhận" at bounding box center [181, 58] width 59 height 31
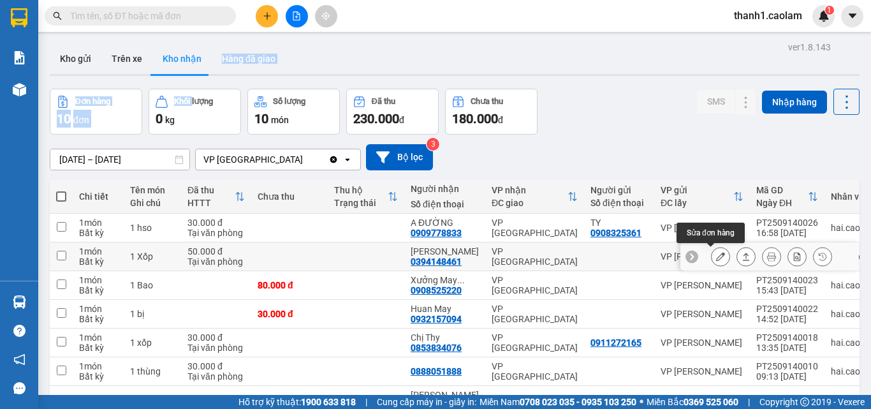
click at [716, 258] on icon at bounding box center [720, 256] width 9 height 9
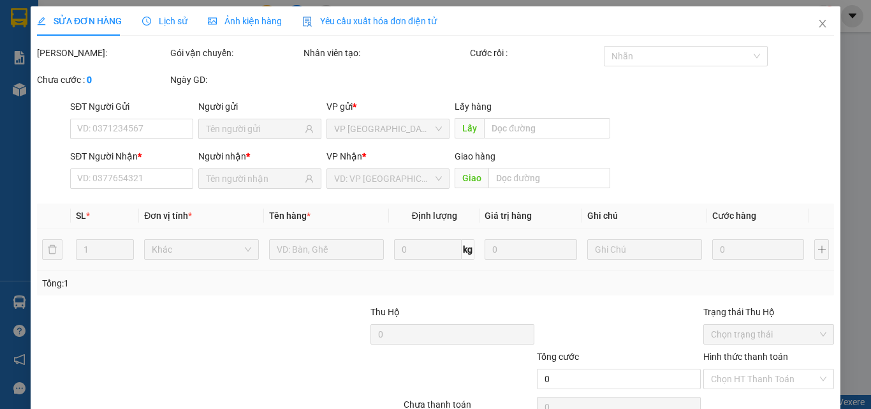
type input "0394148461"
type input "[PERSON_NAME]"
type input "50.000"
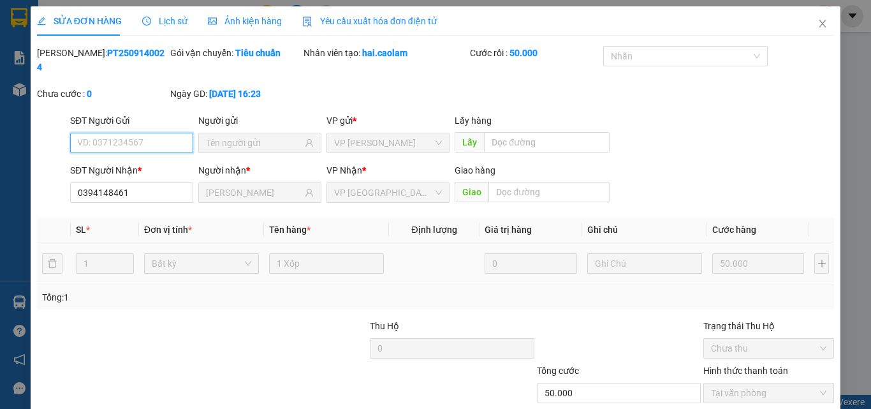
scroll to position [59, 0]
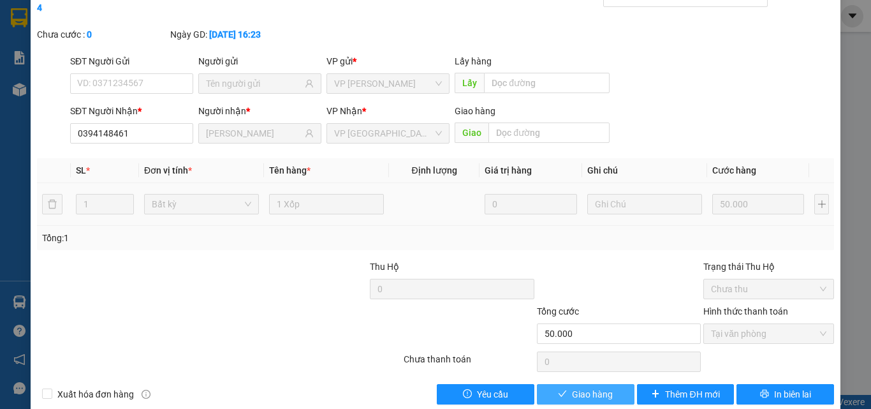
click at [593, 387] on span "Giao hàng" at bounding box center [592, 394] width 41 height 14
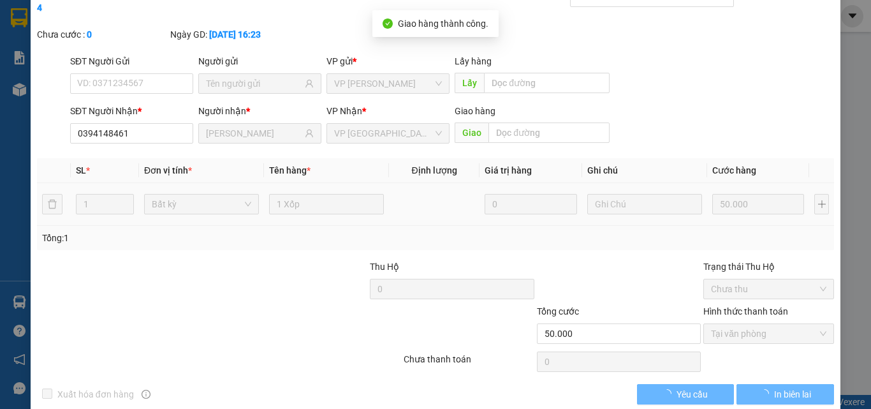
scroll to position [0, 0]
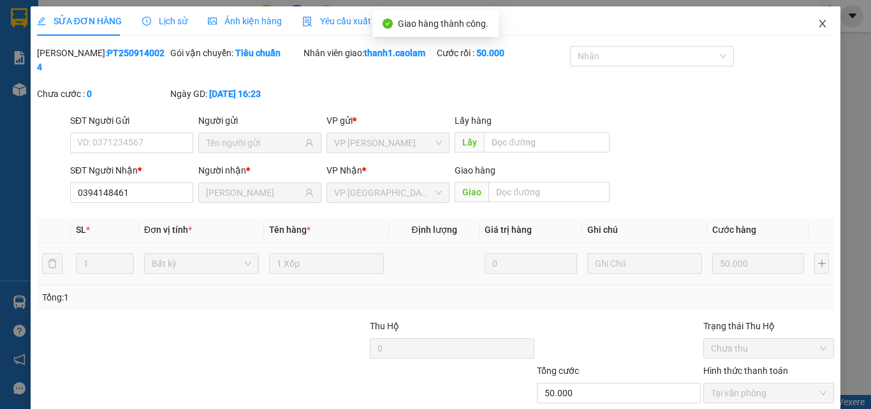
click at [817, 28] on icon "close" at bounding box center [822, 23] width 10 height 10
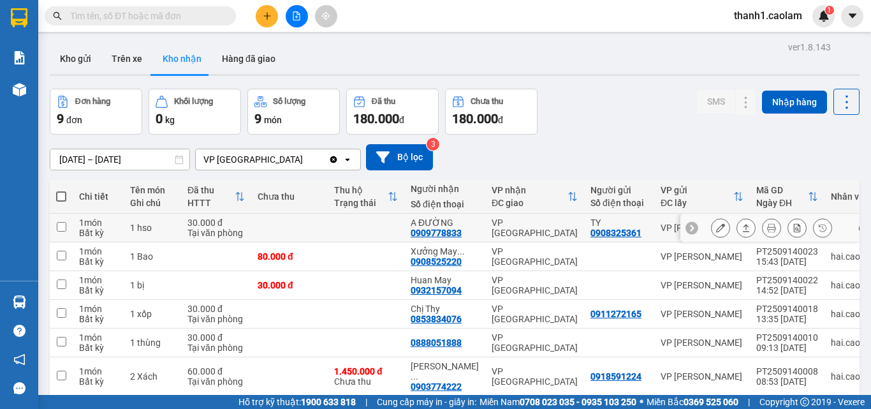
scroll to position [128, 0]
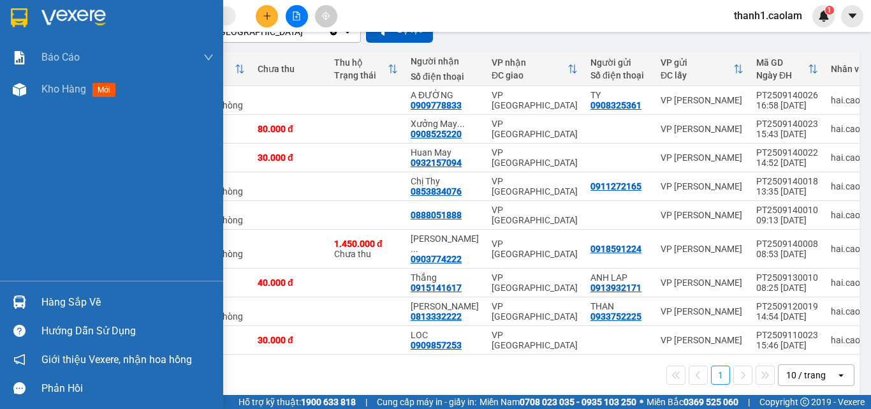
click at [6, 9] on div at bounding box center [111, 20] width 223 height 41
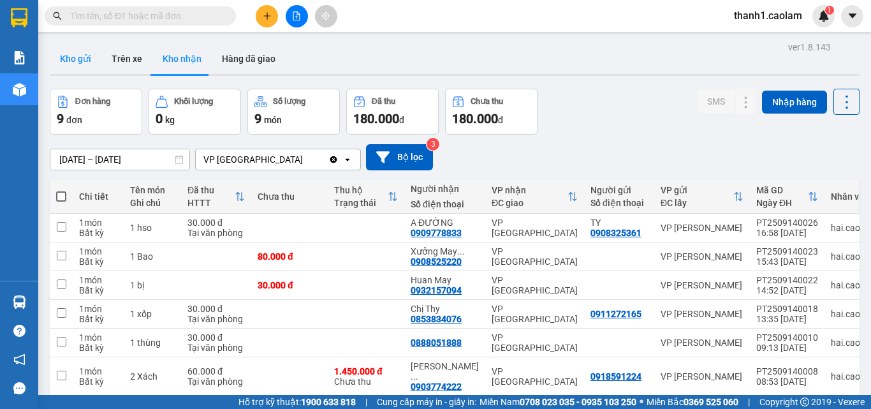
click at [91, 59] on button "Kho gửi" at bounding box center [76, 58] width 52 height 31
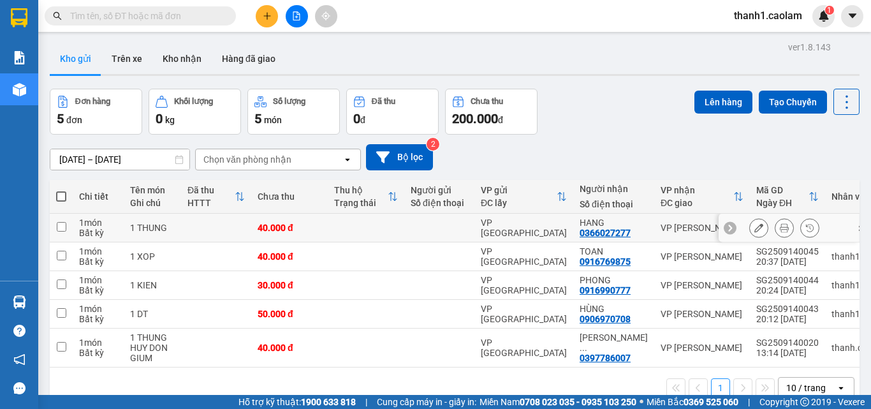
click at [64, 231] on td at bounding box center [61, 228] width 23 height 29
checkbox input "true"
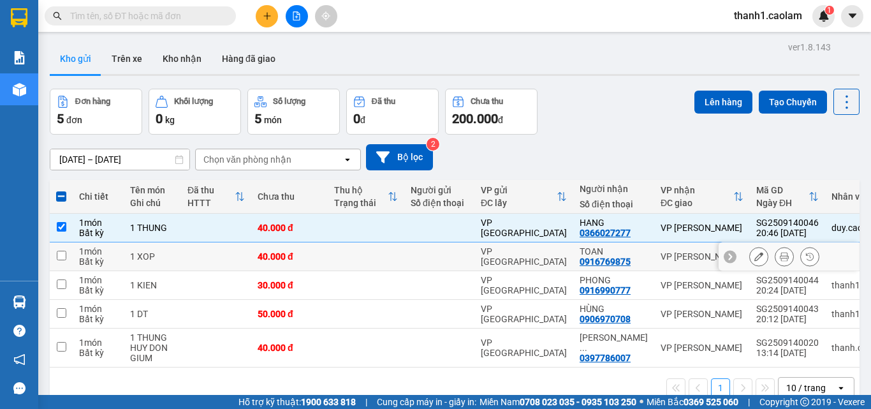
click at [70, 258] on td at bounding box center [61, 256] width 23 height 29
checkbox input "true"
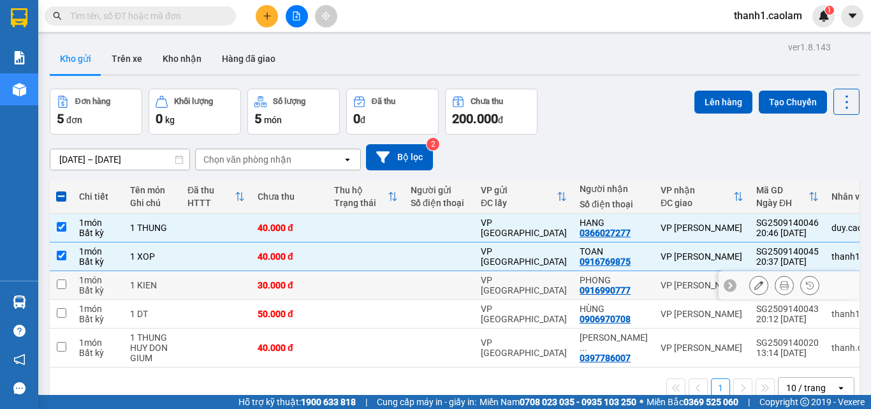
click at [72, 287] on td at bounding box center [61, 285] width 23 height 29
checkbox input "true"
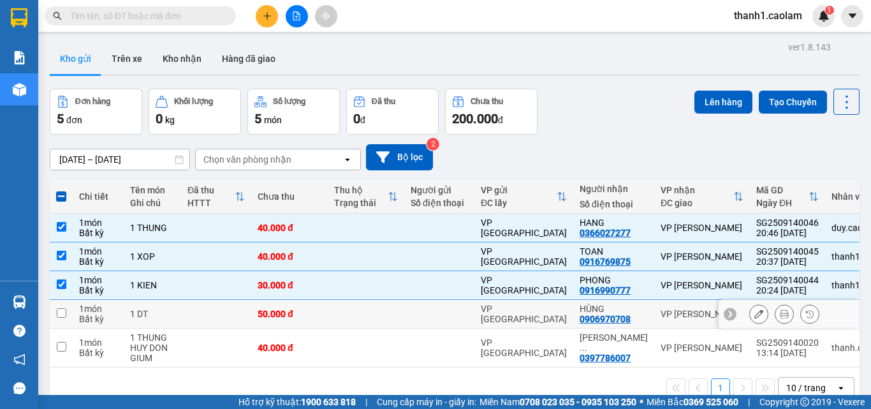
click at [62, 318] on td at bounding box center [61, 314] width 23 height 29
checkbox input "true"
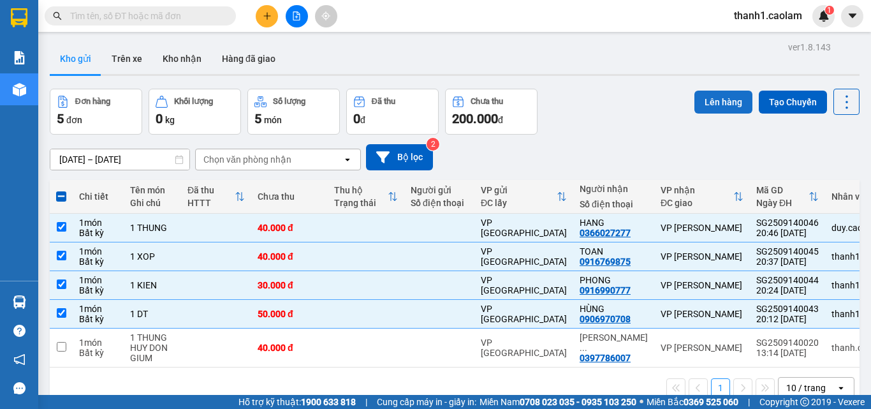
click at [700, 101] on button "Lên hàng" at bounding box center [723, 102] width 58 height 23
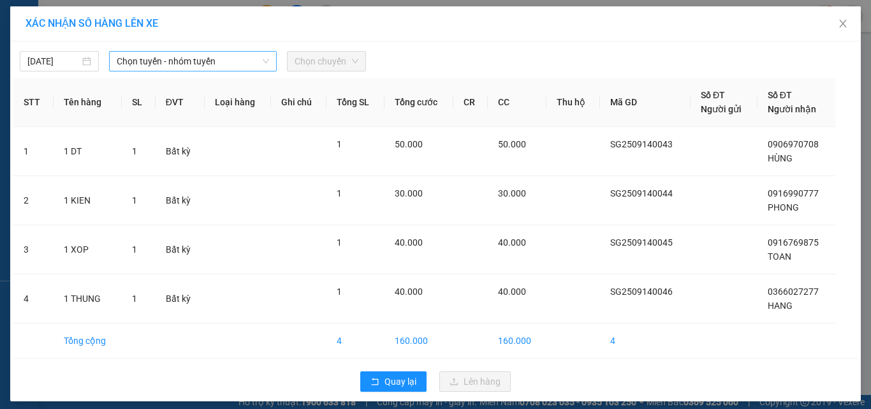
drag, startPoint x: 208, startPoint y: 55, endPoint x: 198, endPoint y: 67, distance: 15.8
click at [207, 55] on span "Chọn tuyến - nhóm tuyến" at bounding box center [193, 61] width 152 height 19
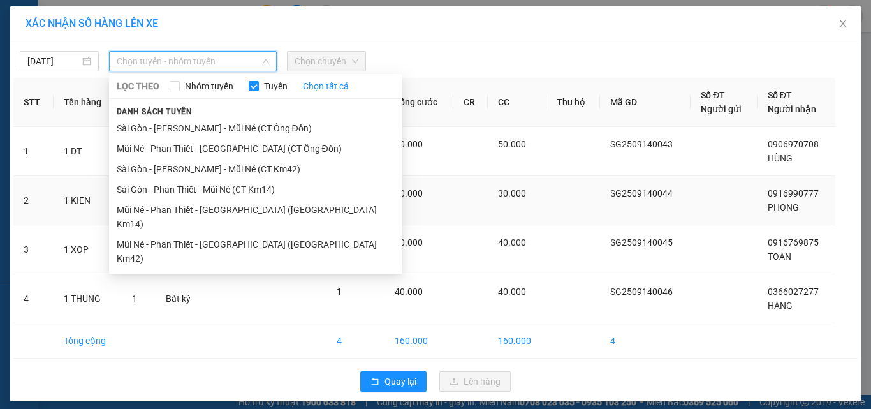
click at [281, 177] on li "Sài Gòn - [PERSON_NAME] - Mũi Né (CT Km42)" at bounding box center [255, 169] width 293 height 20
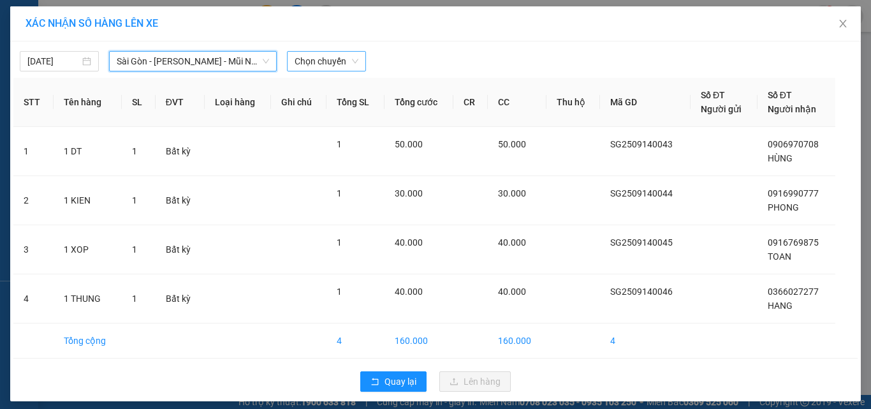
click at [301, 64] on span "Chọn chuyến" at bounding box center [327, 61] width 64 height 19
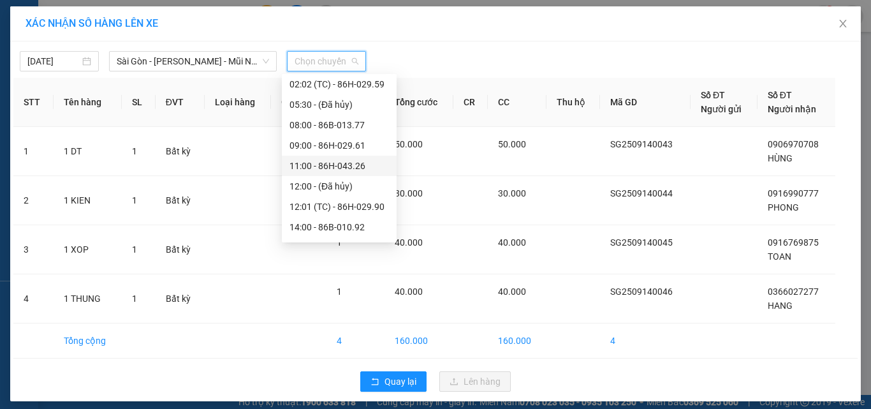
scroll to position [184, 0]
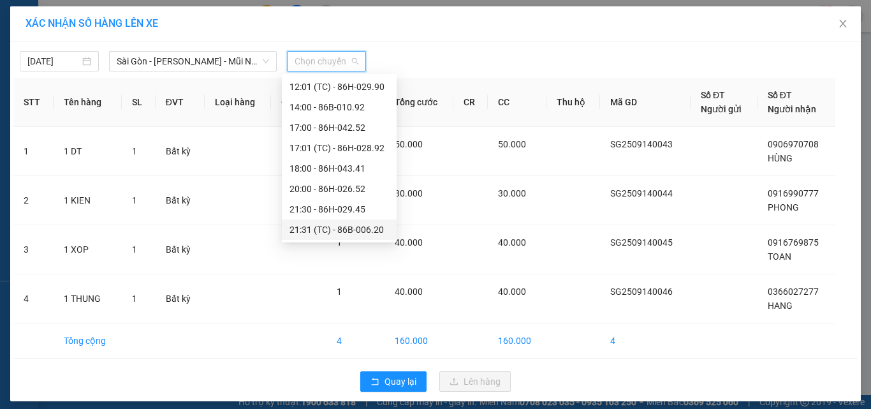
click at [370, 230] on div "21:31 (TC) - 86B-006.20" at bounding box center [338, 229] width 99 height 14
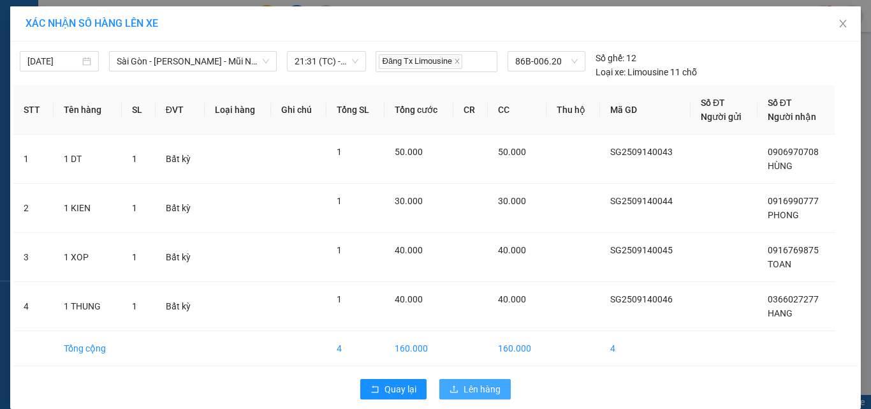
click at [481, 391] on span "Lên hàng" at bounding box center [481, 389] width 37 height 14
